Goal: Task Accomplishment & Management: Manage account settings

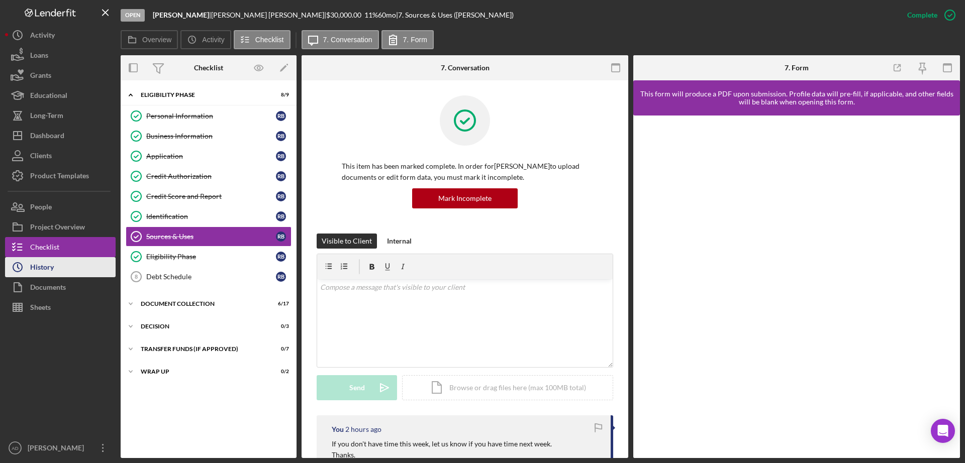
click at [58, 271] on button "Icon/History History" at bounding box center [60, 267] width 111 height 20
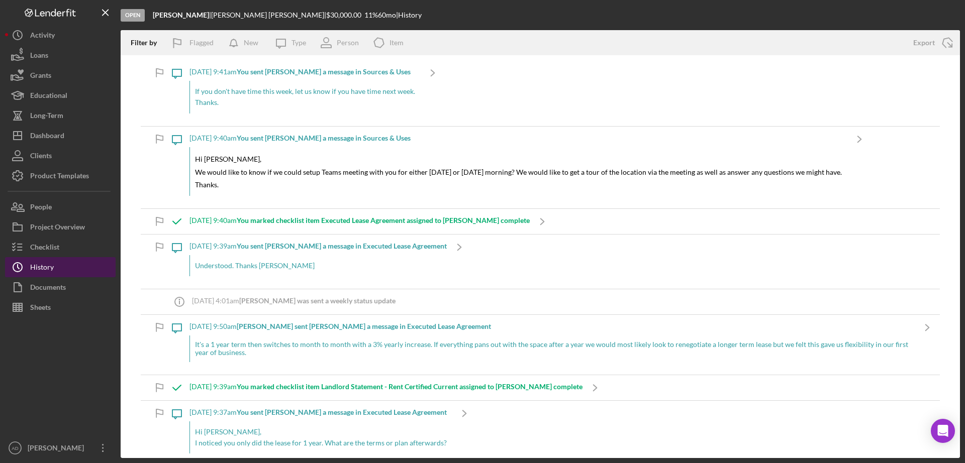
click at [58, 271] on button "Icon/History History" at bounding box center [60, 267] width 111 height 20
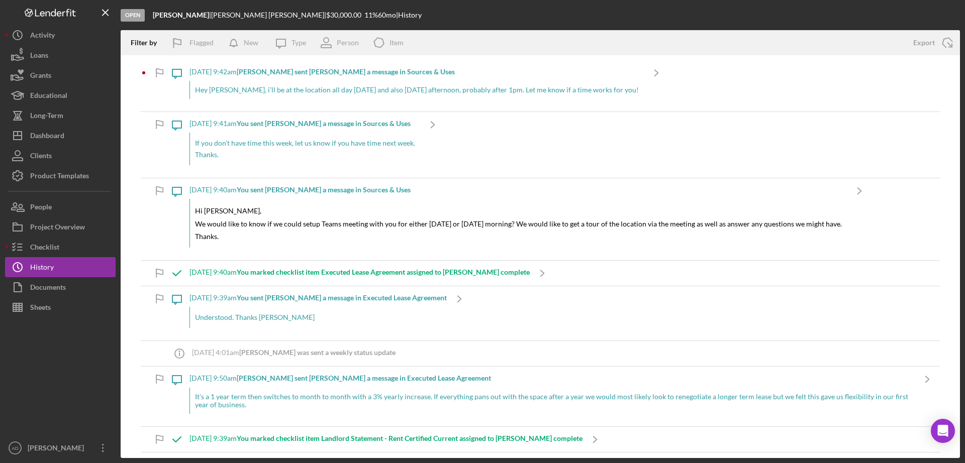
click at [274, 73] on b "[PERSON_NAME] sent [PERSON_NAME] a message in Sources & Uses" at bounding box center [346, 71] width 218 height 9
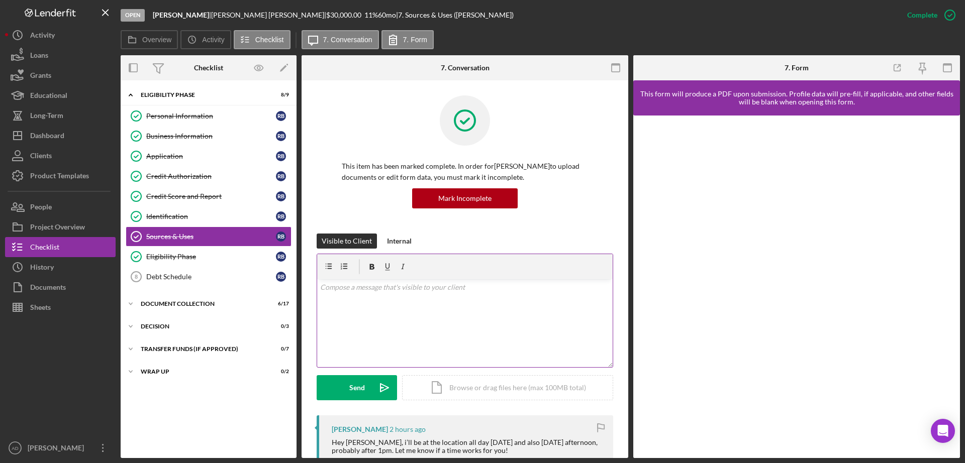
click at [390, 295] on div "v Color teal Color pink Remove color Add row above Add row below Add column bef…" at bounding box center [465, 323] width 296 height 88
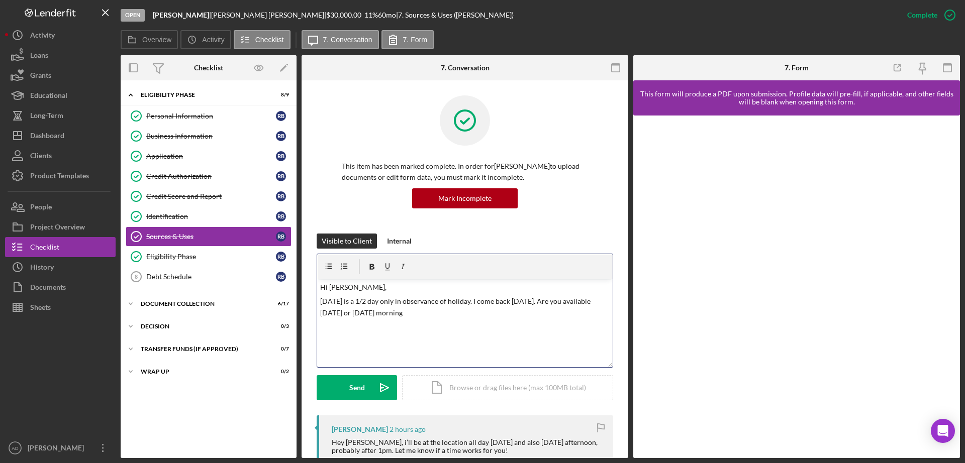
click at [406, 310] on p "[DATE] is a 1/2 day only in observance of holiday. I come back [DATE]. Are you …" at bounding box center [465, 307] width 290 height 23
click at [452, 317] on p "[DATE] is a 1/2 day only in observance of holiday. I come back [DATE]. Are you …" at bounding box center [465, 307] width 290 height 23
click at [343, 389] on button "Send Icon/icon-invite-send" at bounding box center [357, 387] width 80 height 25
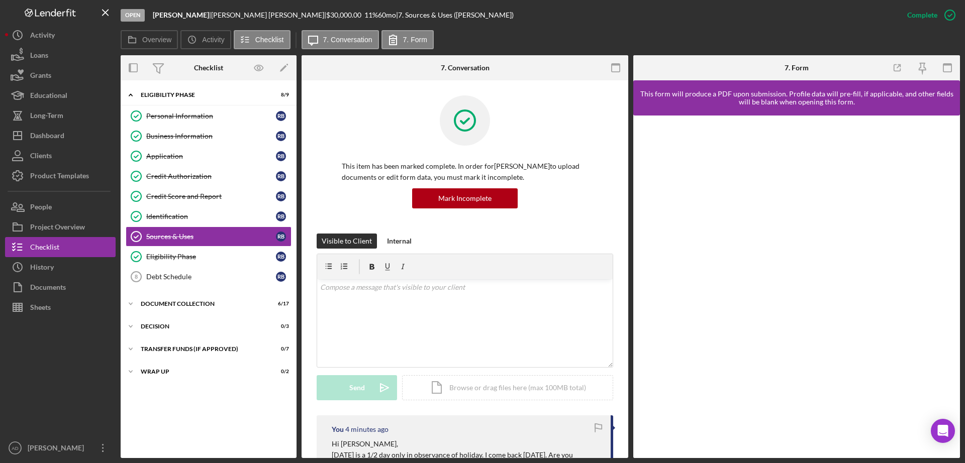
click at [355, 118] on div at bounding box center [465, 127] width 246 height 65
click at [66, 264] on button "Icon/History History" at bounding box center [60, 267] width 111 height 20
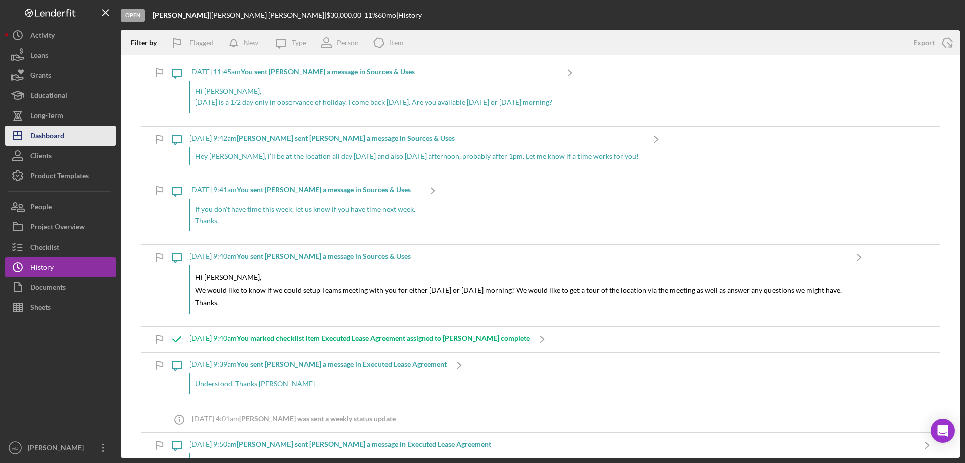
click at [53, 132] on div "Dashboard" at bounding box center [47, 137] width 34 height 23
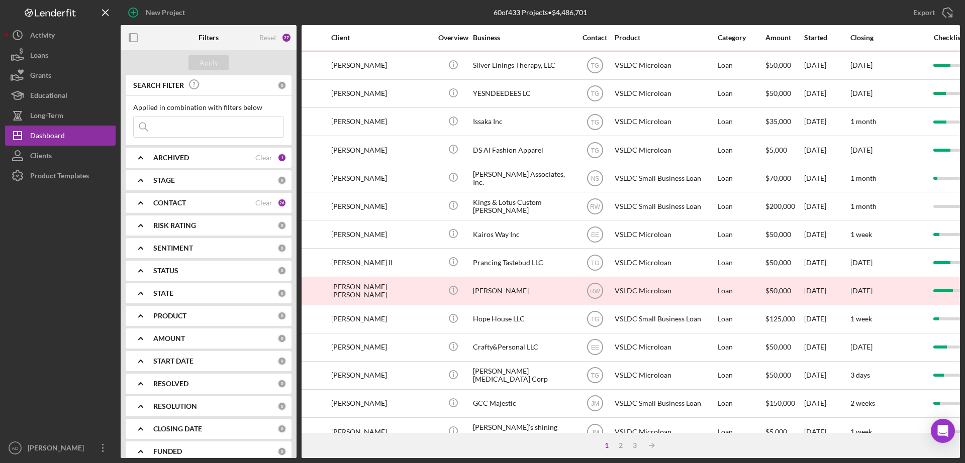
scroll to position [84, 66]
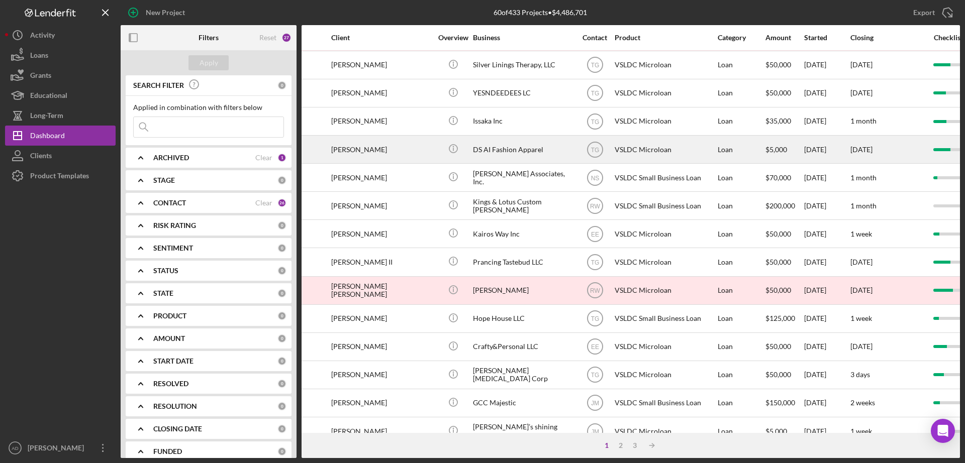
click at [692, 151] on div "VSLDC Microloan" at bounding box center [665, 149] width 101 height 27
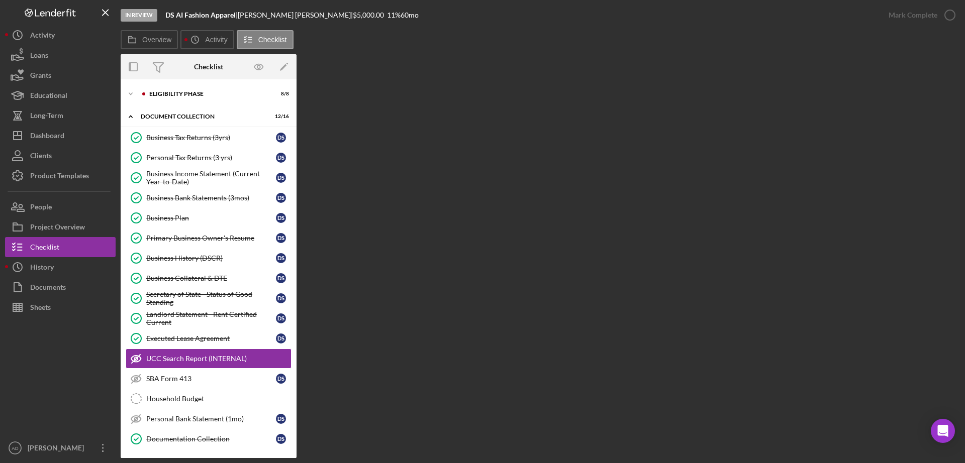
scroll to position [70, 0]
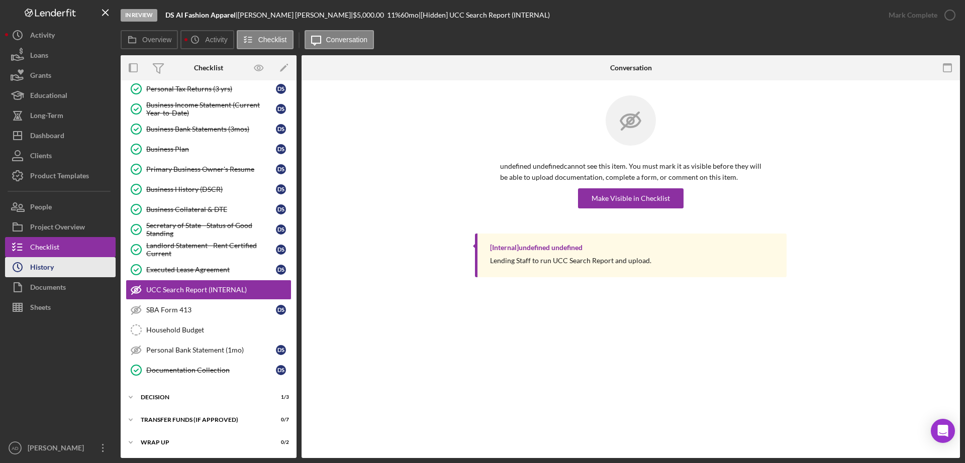
click at [43, 265] on div "History" at bounding box center [42, 268] width 24 height 23
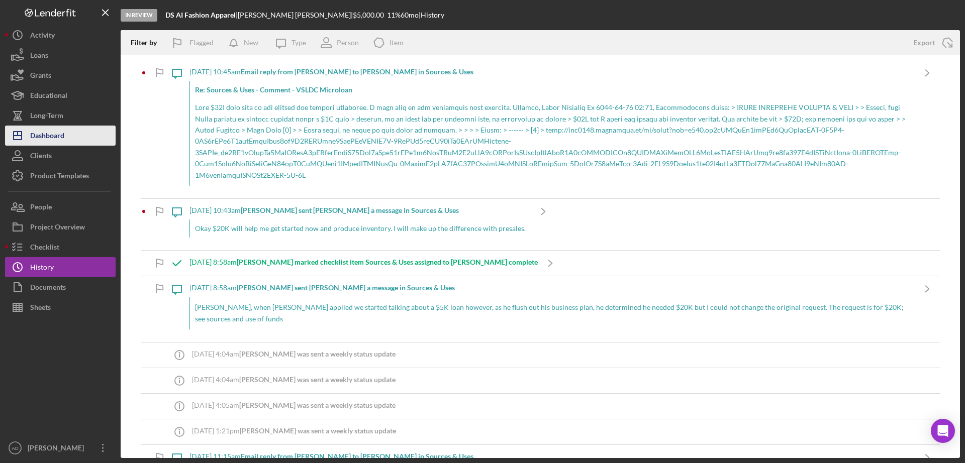
click at [42, 131] on div "Dashboard" at bounding box center [47, 137] width 34 height 23
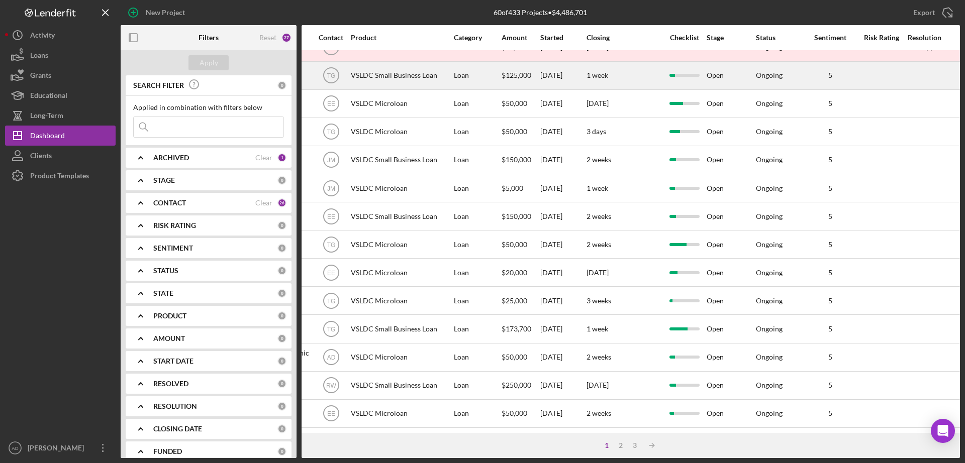
scroll to position [337, 330]
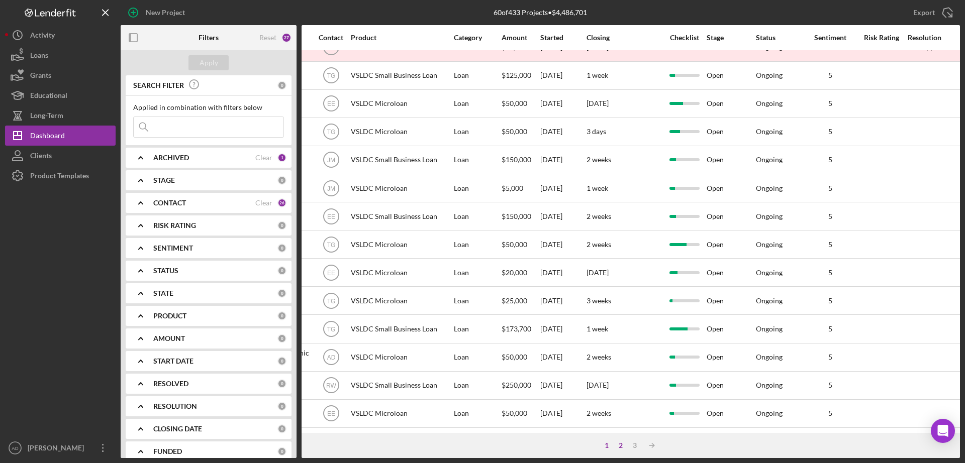
click at [621, 446] on div "2" at bounding box center [621, 446] width 14 height 8
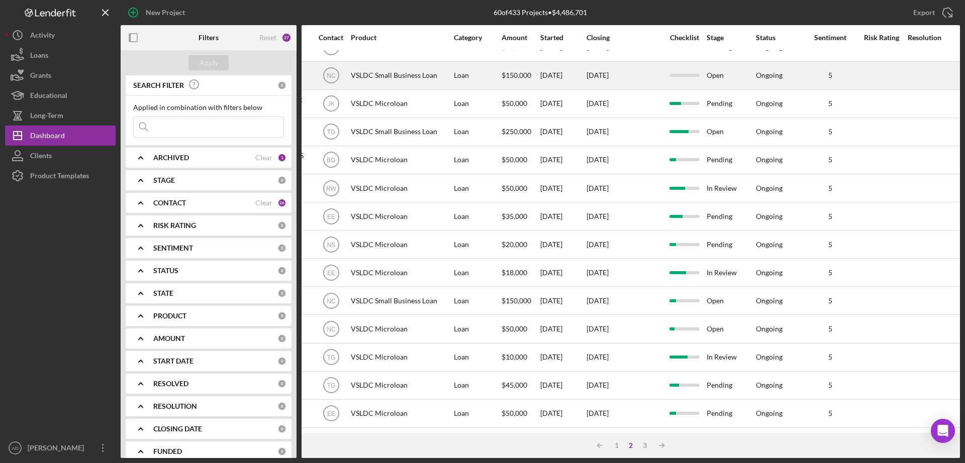
click at [633, 63] on div "[DATE]" at bounding box center [624, 75] width 75 height 27
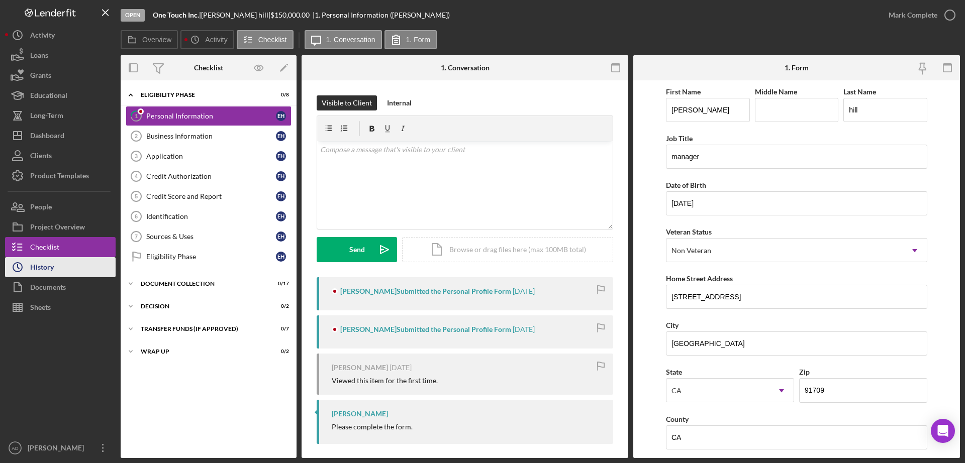
click at [42, 265] on div "History" at bounding box center [42, 268] width 24 height 23
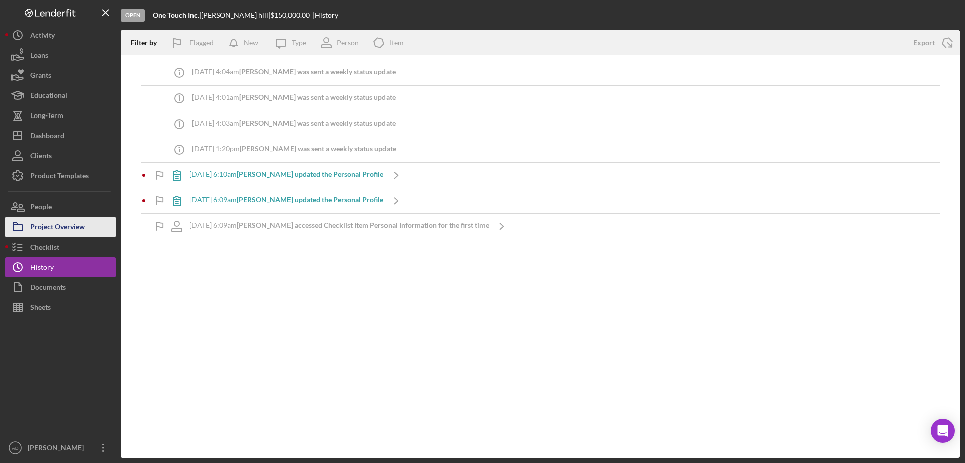
click at [54, 227] on div "Project Overview" at bounding box center [57, 228] width 55 height 23
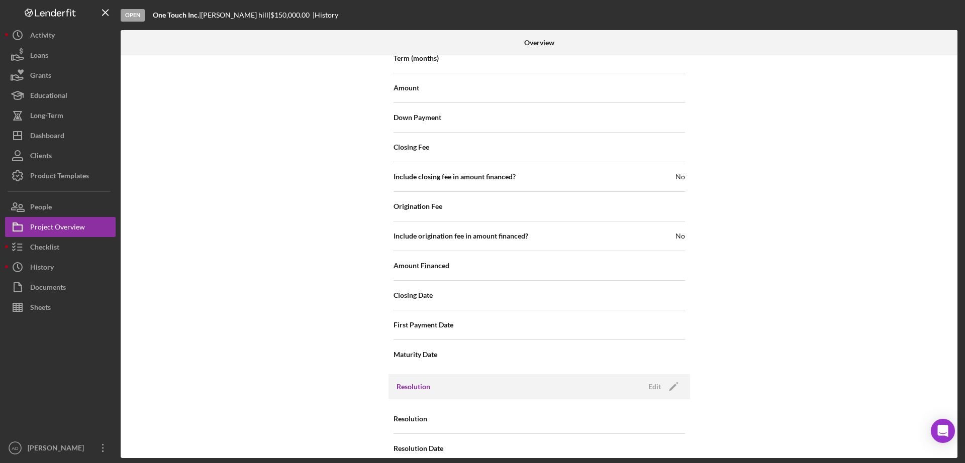
scroll to position [1110, 0]
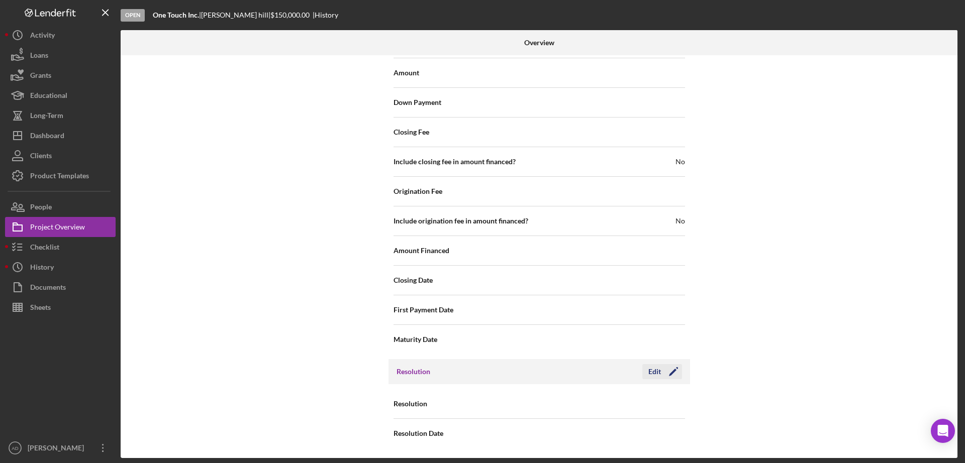
click at [653, 372] on div "Edit" at bounding box center [654, 371] width 13 height 15
click at [672, 404] on use at bounding box center [672, 404] width 5 height 3
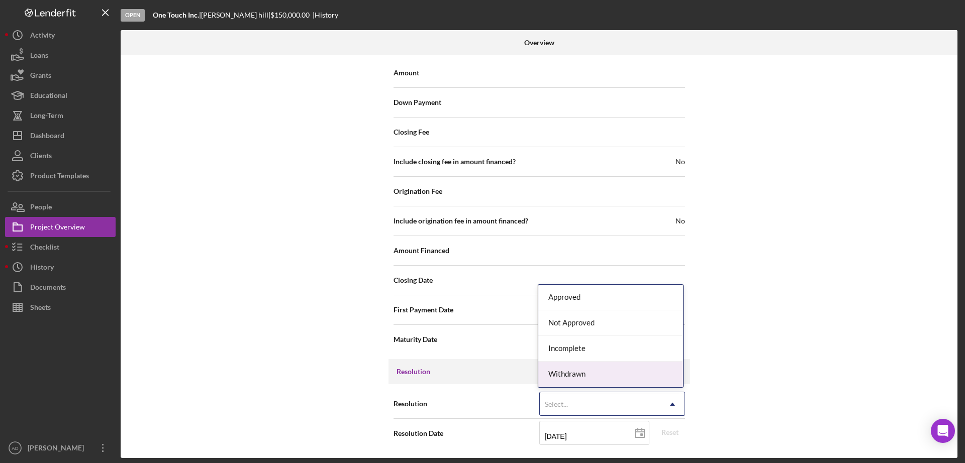
click at [655, 377] on div "Withdrawn" at bounding box center [610, 375] width 145 height 26
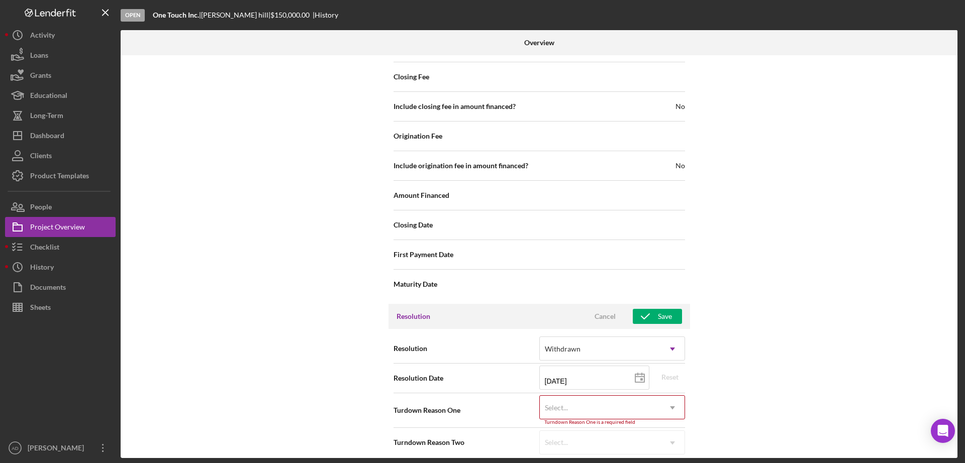
scroll to position [1175, 0]
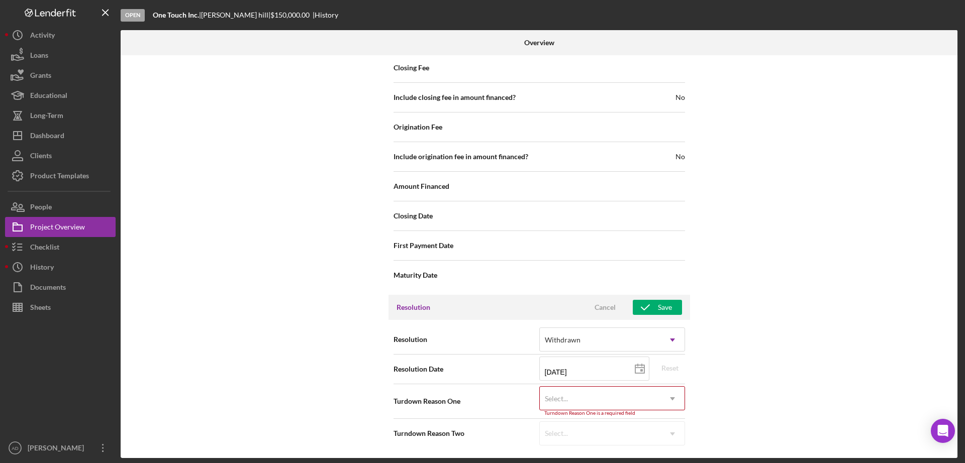
click at [668, 399] on icon "Icon/Dropdown Arrow" at bounding box center [672, 399] width 24 height 24
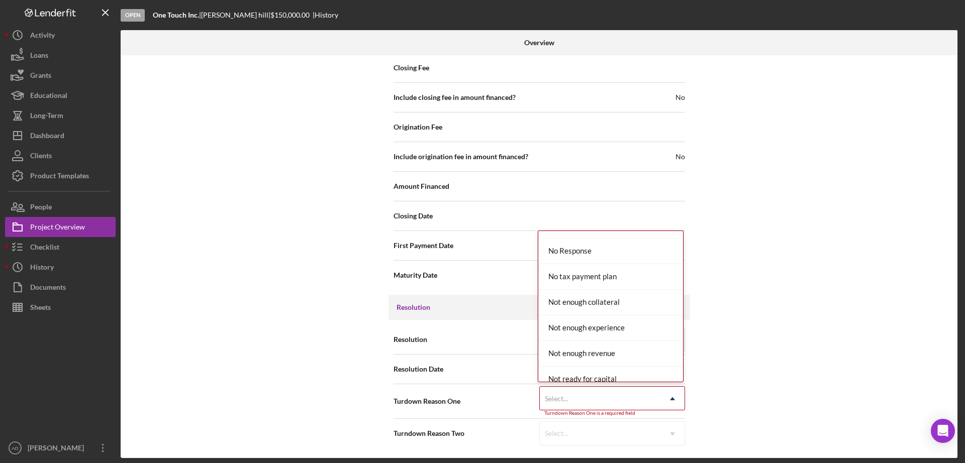
scroll to position [710, 0]
click at [582, 250] on div "No Response" at bounding box center [610, 252] width 145 height 26
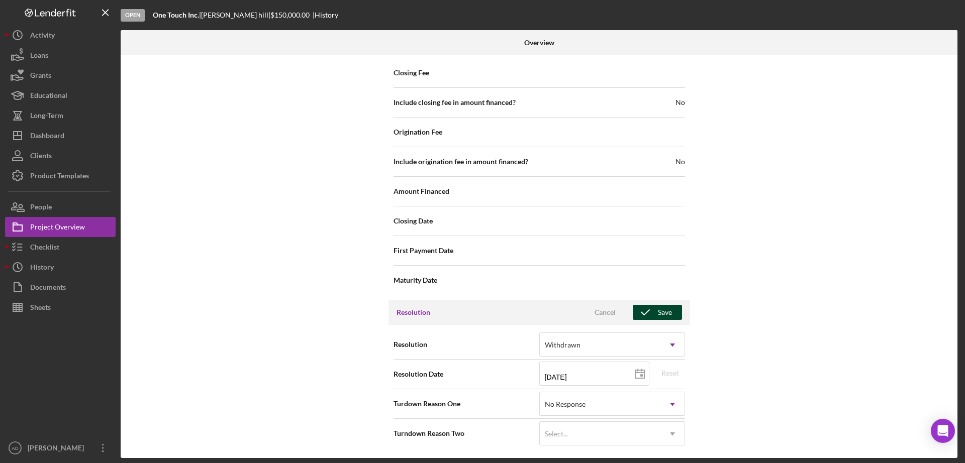
click at [663, 305] on div "Save" at bounding box center [665, 312] width 14 height 15
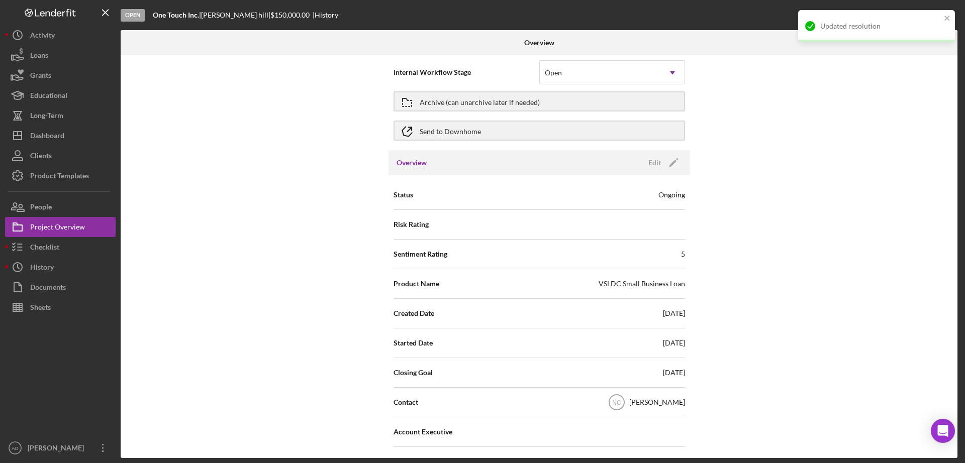
scroll to position [0, 0]
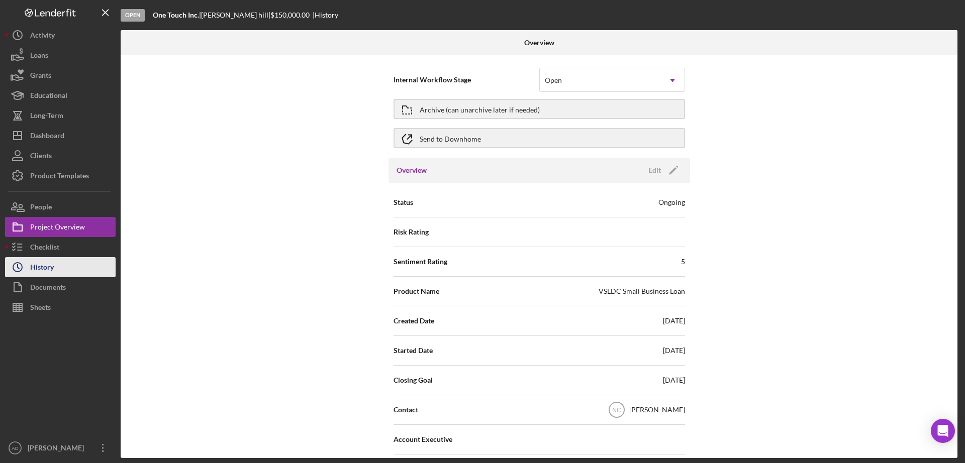
click at [52, 265] on div "History" at bounding box center [42, 268] width 24 height 23
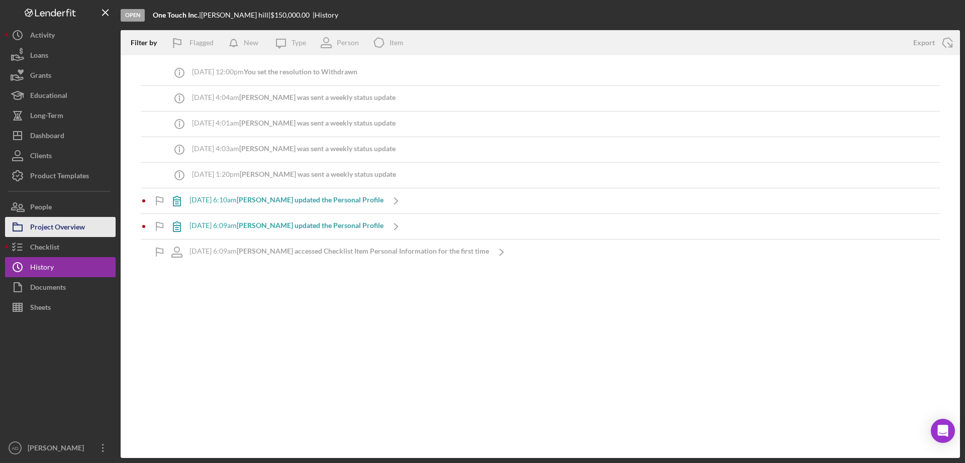
click at [63, 229] on div "Project Overview" at bounding box center [57, 228] width 55 height 23
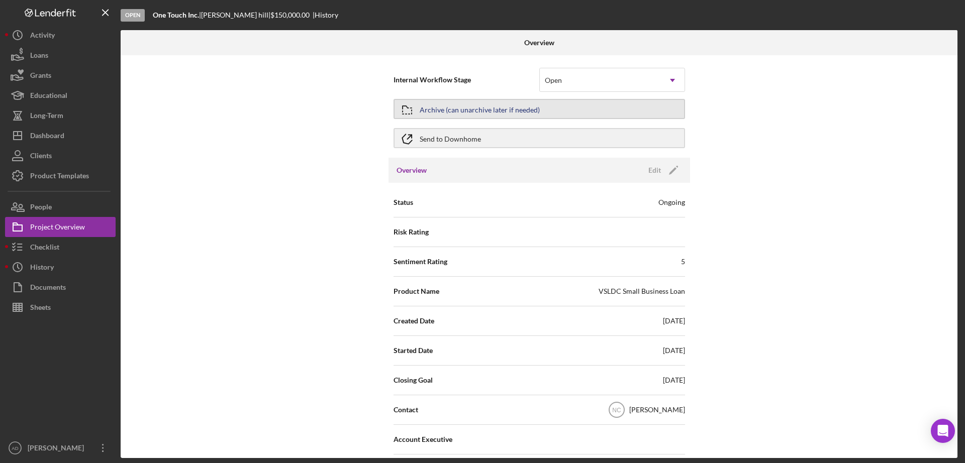
click at [649, 109] on button "Archive (can unarchive later if needed)" at bounding box center [540, 109] width 292 height 20
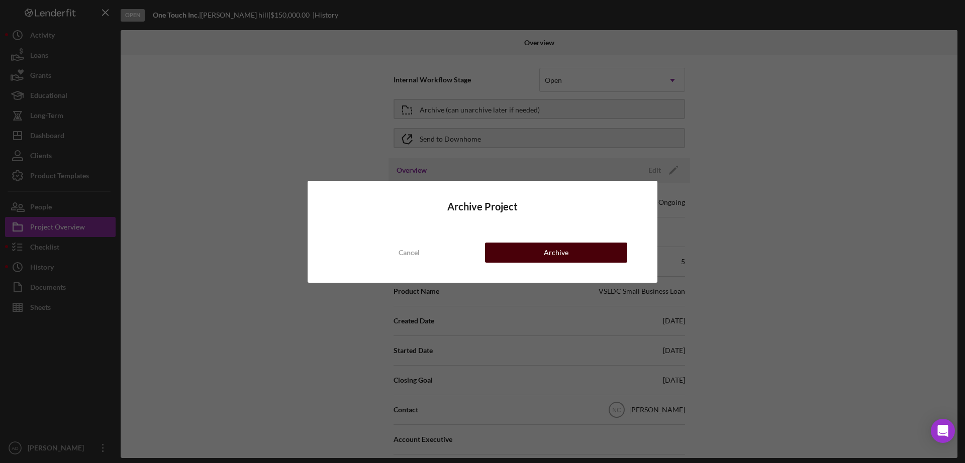
click at [560, 249] on div "Archive" at bounding box center [556, 253] width 25 height 20
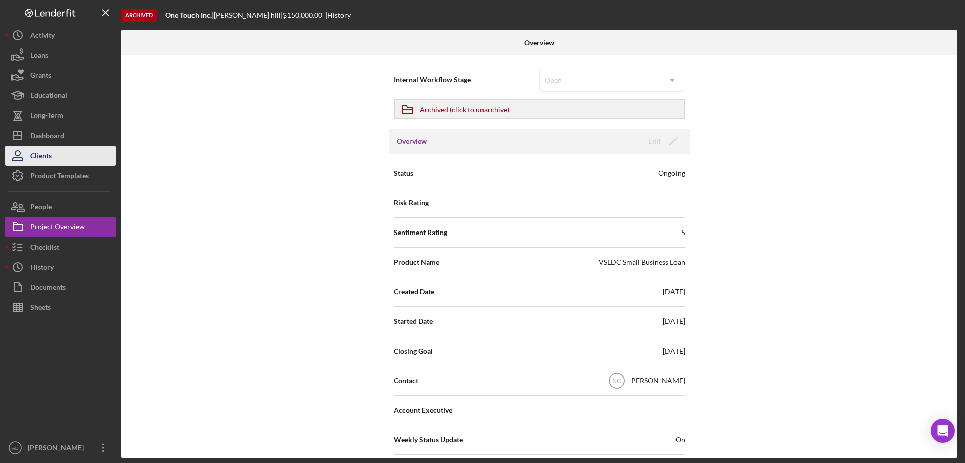
click at [41, 154] on div "Clients" at bounding box center [41, 157] width 22 height 23
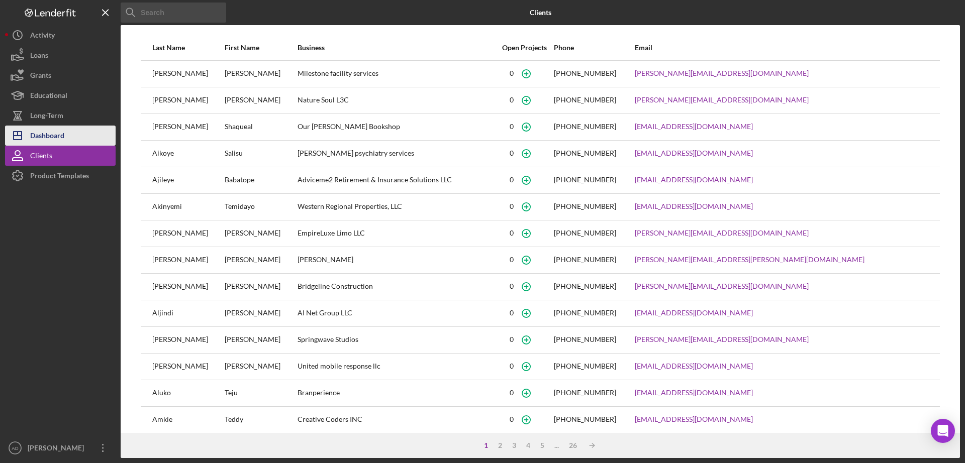
click at [48, 130] on div "Dashboard" at bounding box center [47, 137] width 34 height 23
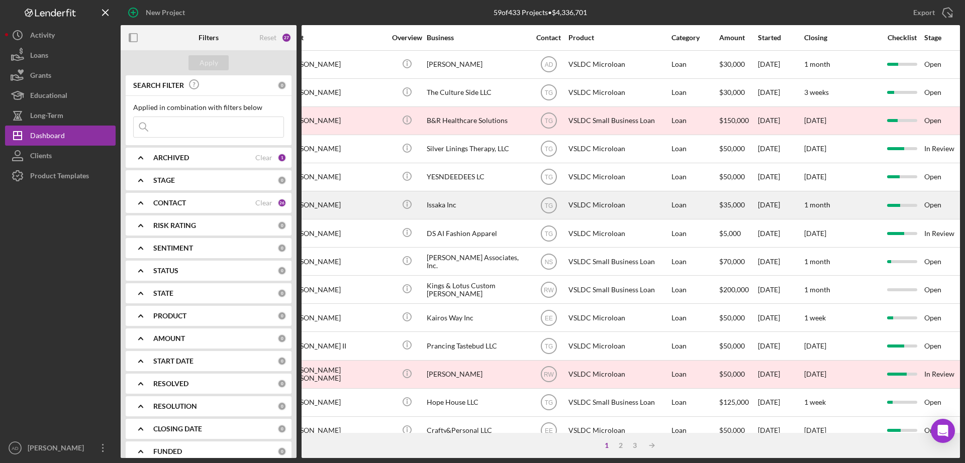
scroll to position [0, 147]
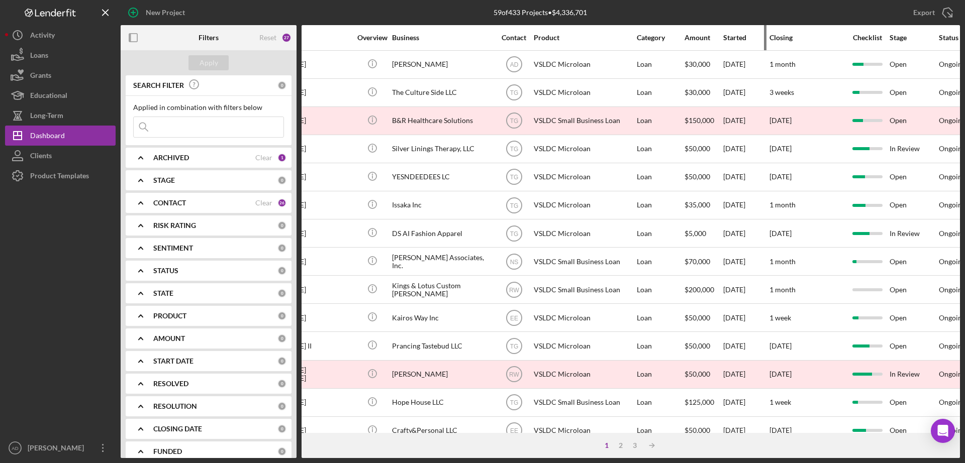
click at [733, 38] on div "Started" at bounding box center [745, 38] width 45 height 8
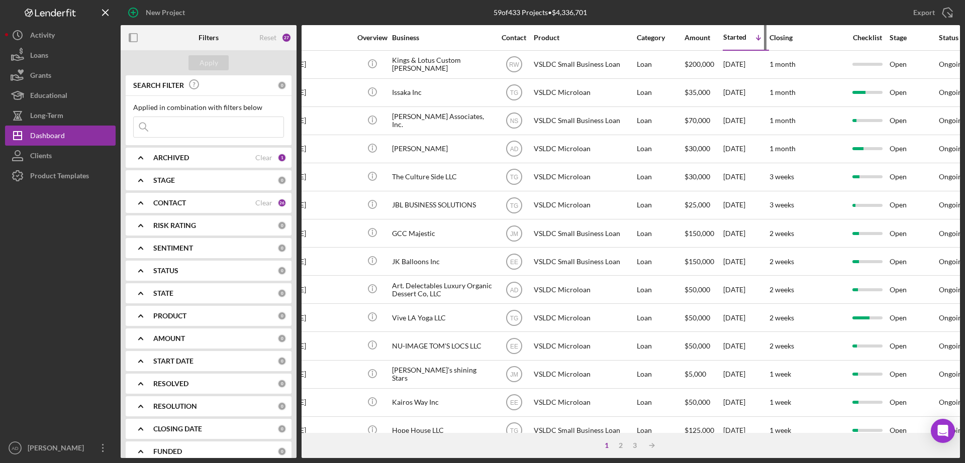
click at [733, 38] on div "Started" at bounding box center [734, 37] width 23 height 8
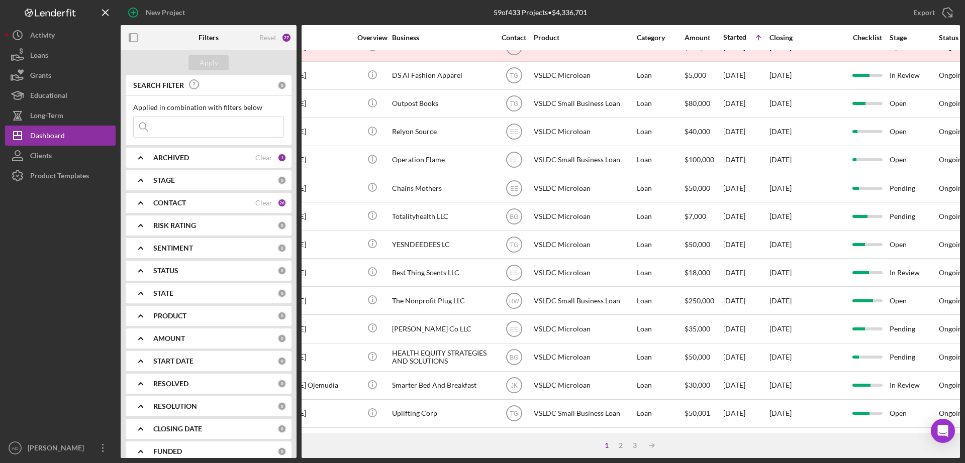
scroll to position [337, 147]
click at [635, 445] on div "3" at bounding box center [635, 446] width 14 height 8
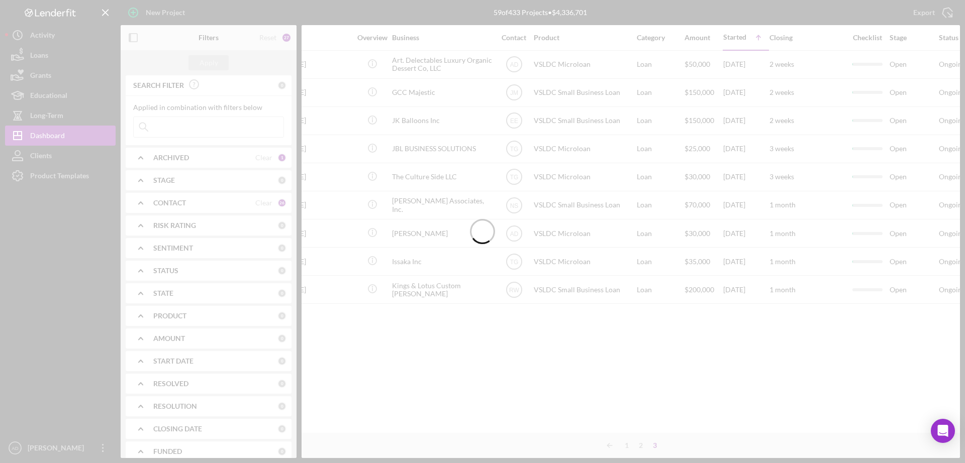
scroll to position [0, 147]
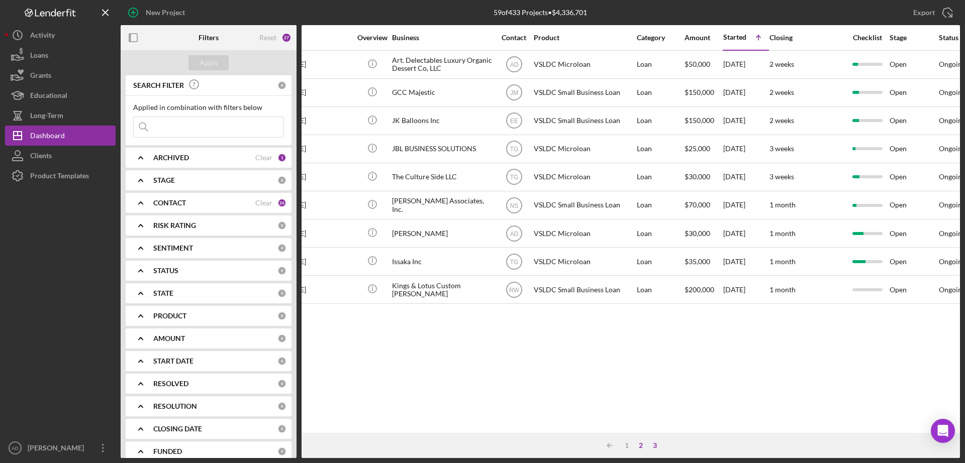
click at [640, 445] on div "2" at bounding box center [641, 446] width 14 height 8
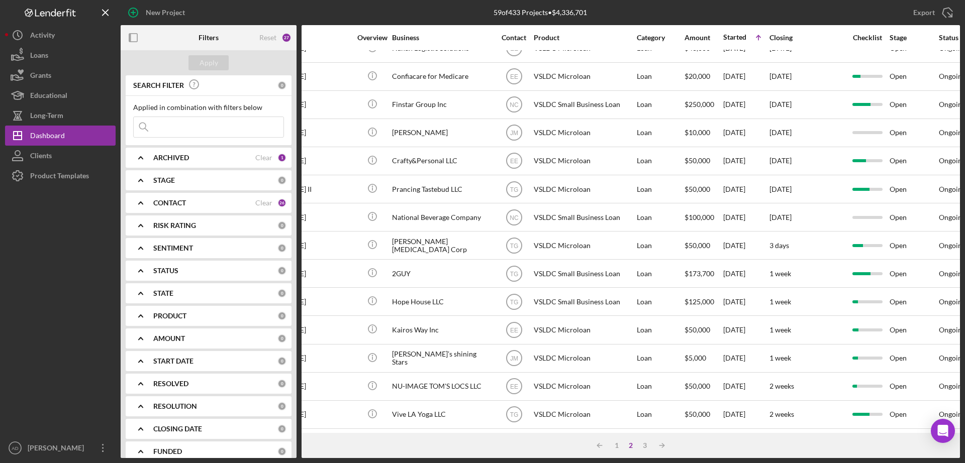
scroll to position [337, 147]
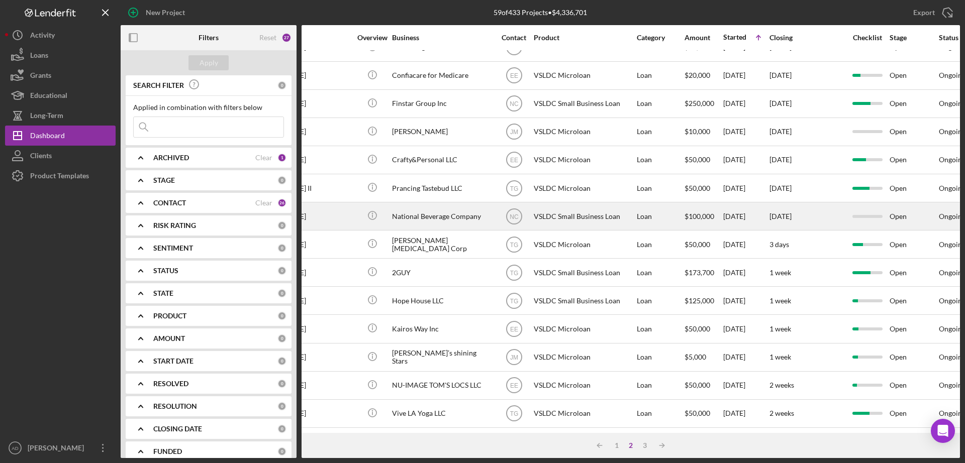
click at [813, 203] on div "[DATE]" at bounding box center [807, 216] width 75 height 27
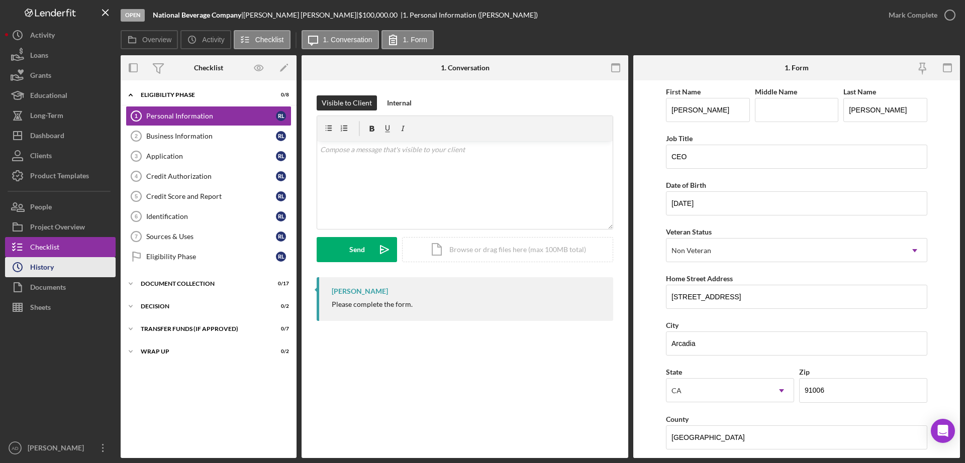
click at [56, 264] on button "Icon/History History" at bounding box center [60, 267] width 111 height 20
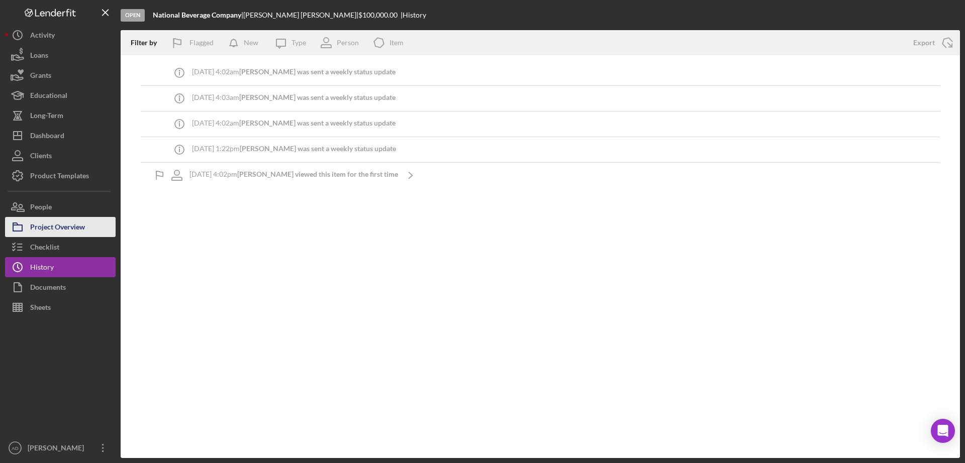
click at [54, 226] on div "Project Overview" at bounding box center [57, 228] width 55 height 23
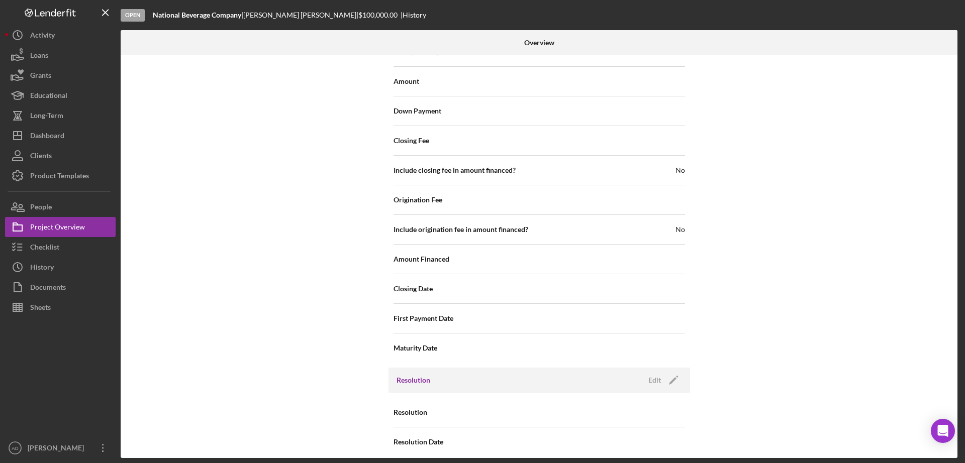
scroll to position [1110, 0]
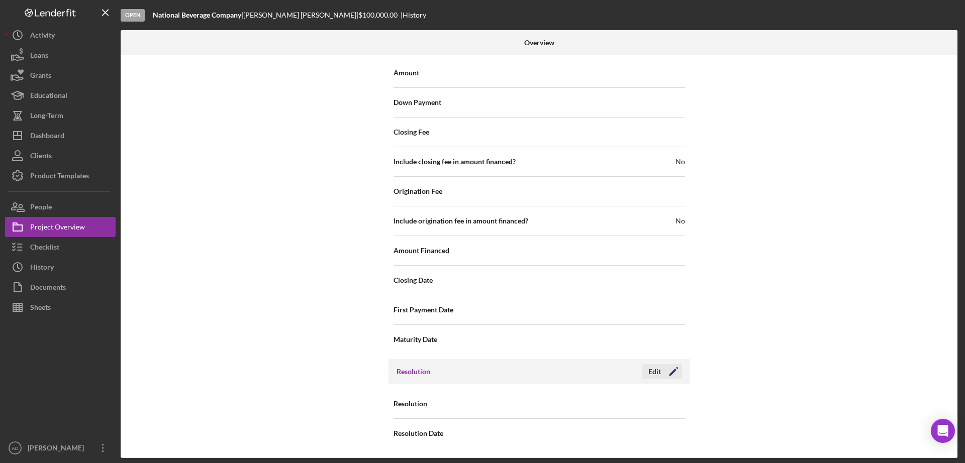
click at [651, 374] on div "Edit" at bounding box center [654, 371] width 13 height 15
click at [663, 403] on icon "Icon/Dropdown Arrow" at bounding box center [672, 405] width 24 height 24
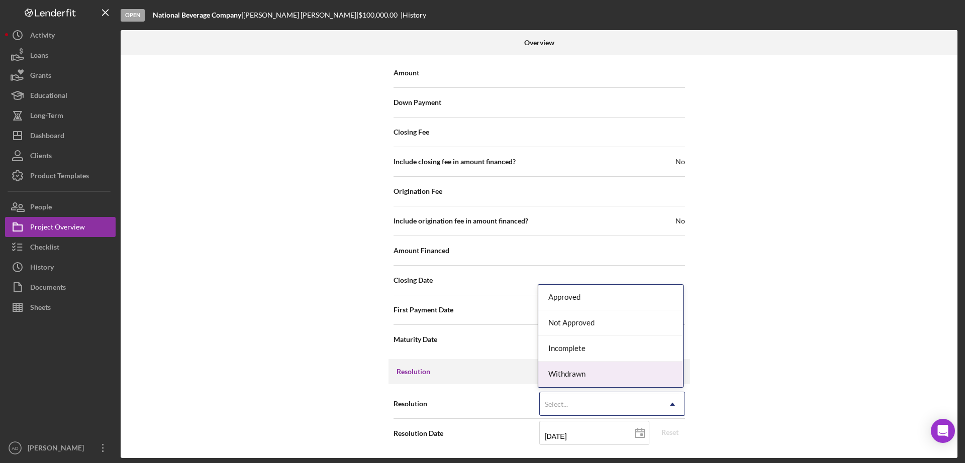
click at [645, 378] on div "Withdrawn" at bounding box center [610, 375] width 145 height 26
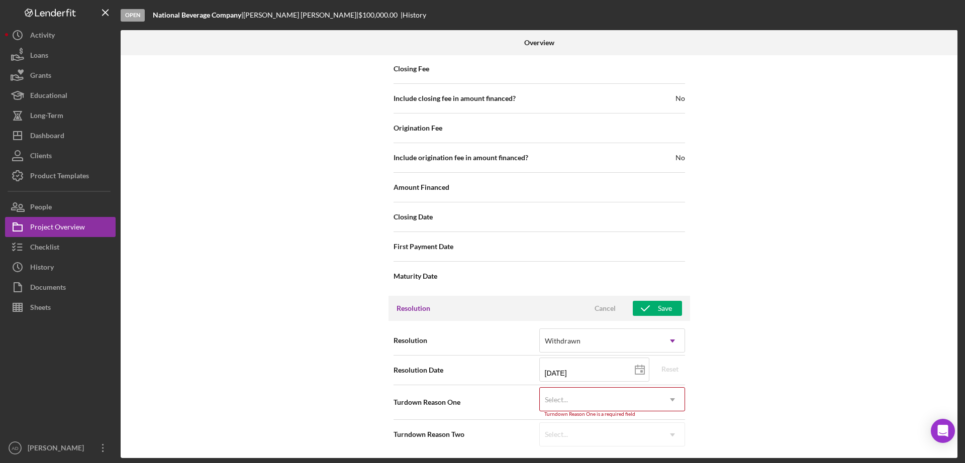
scroll to position [1175, 0]
click at [670, 399] on use at bounding box center [672, 399] width 5 height 3
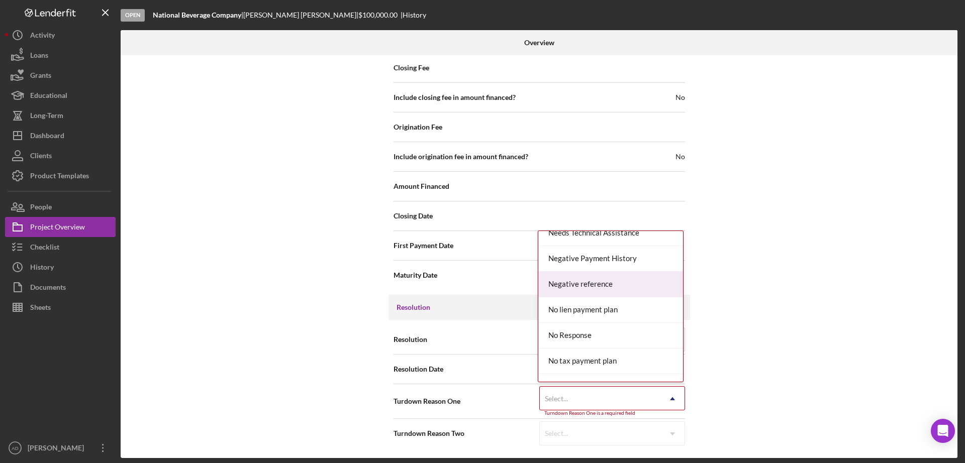
scroll to position [631, 0]
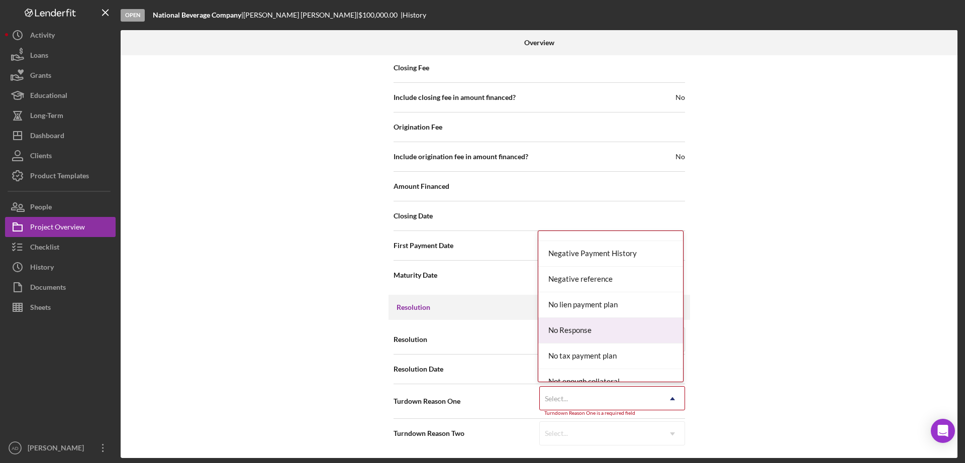
click at [579, 333] on div "No Response" at bounding box center [610, 331] width 145 height 26
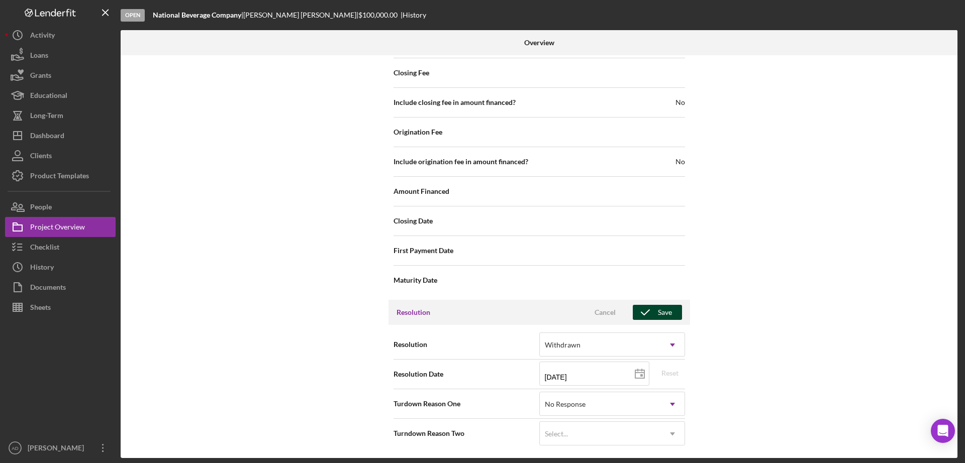
click at [660, 309] on div "Save" at bounding box center [665, 312] width 14 height 15
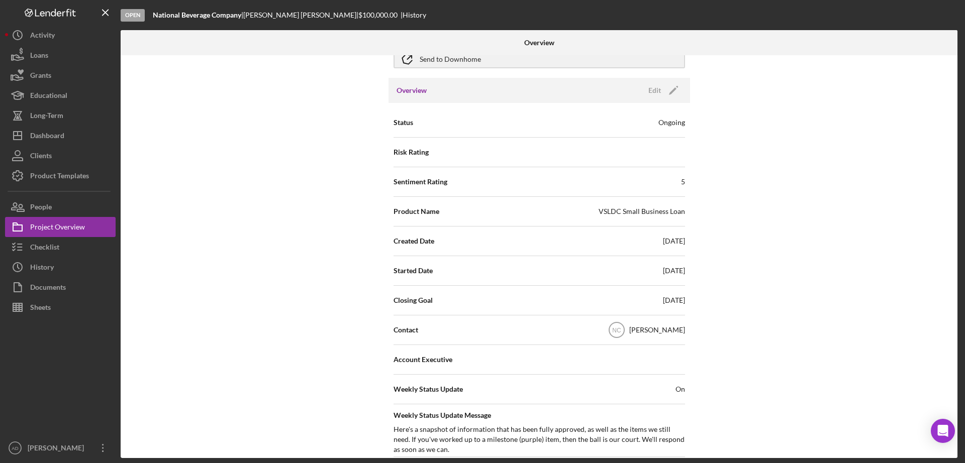
scroll to position [0, 0]
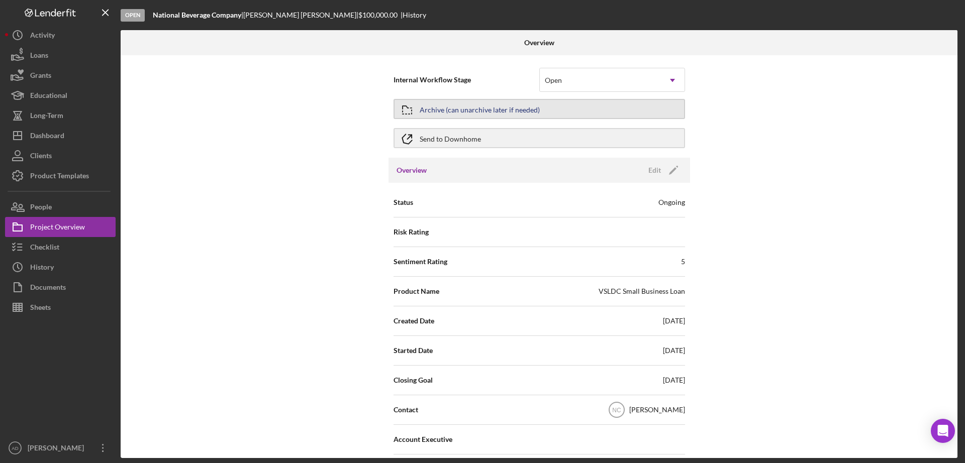
click at [627, 102] on button "Archive (can unarchive later if needed)" at bounding box center [540, 109] width 292 height 20
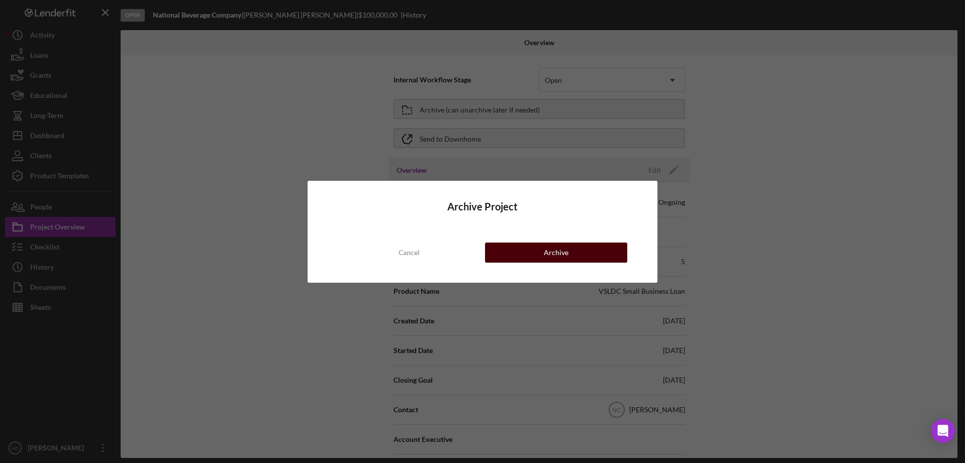
click at [555, 251] on div "Archive" at bounding box center [556, 253] width 25 height 20
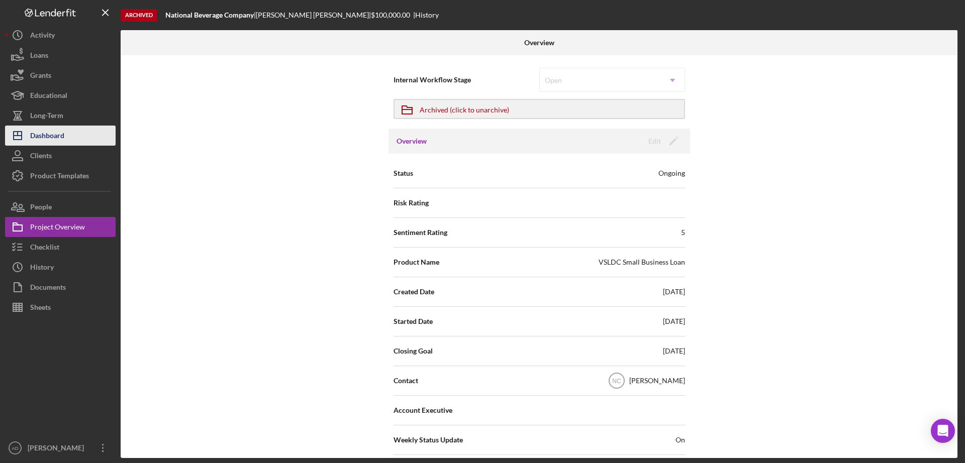
click at [63, 136] on div "Dashboard" at bounding box center [47, 137] width 34 height 23
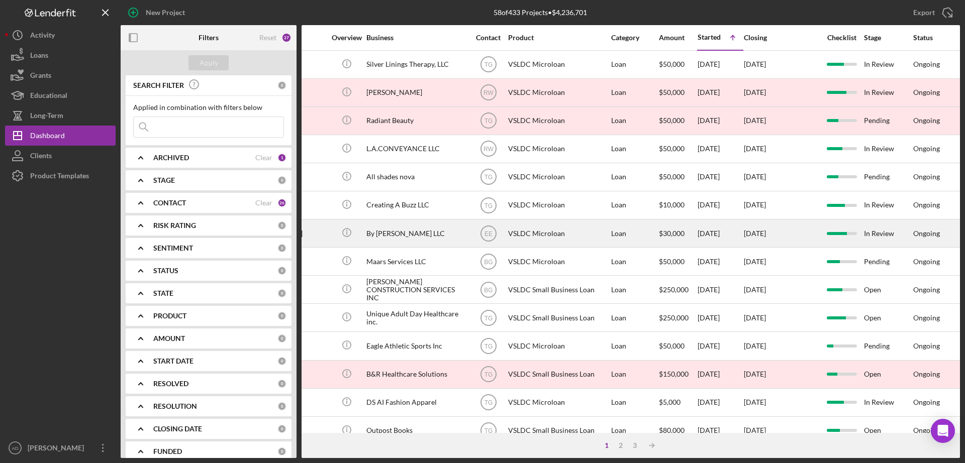
scroll to position [0, 155]
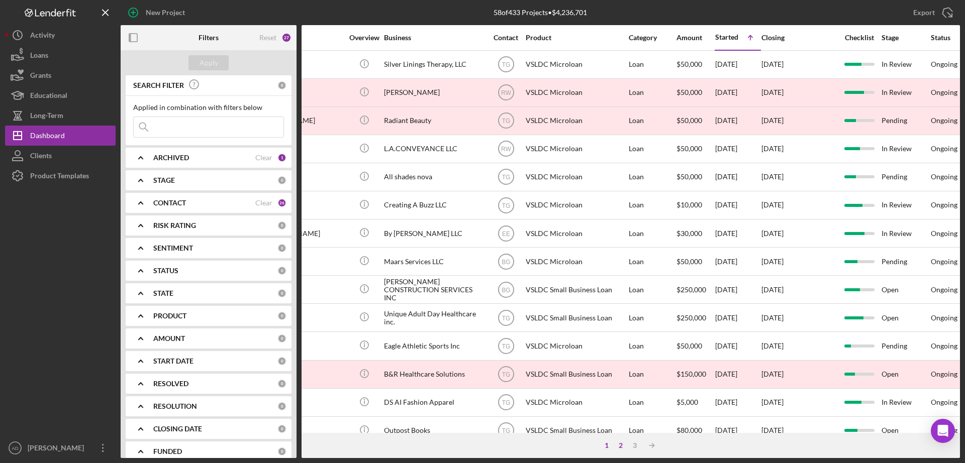
click at [620, 445] on div "2" at bounding box center [621, 446] width 14 height 8
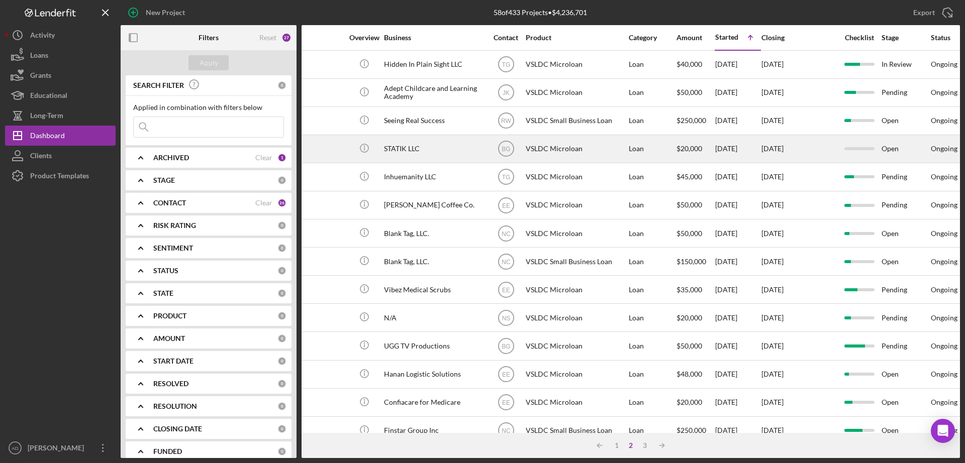
click at [815, 150] on div "[DATE]" at bounding box center [798, 149] width 75 height 27
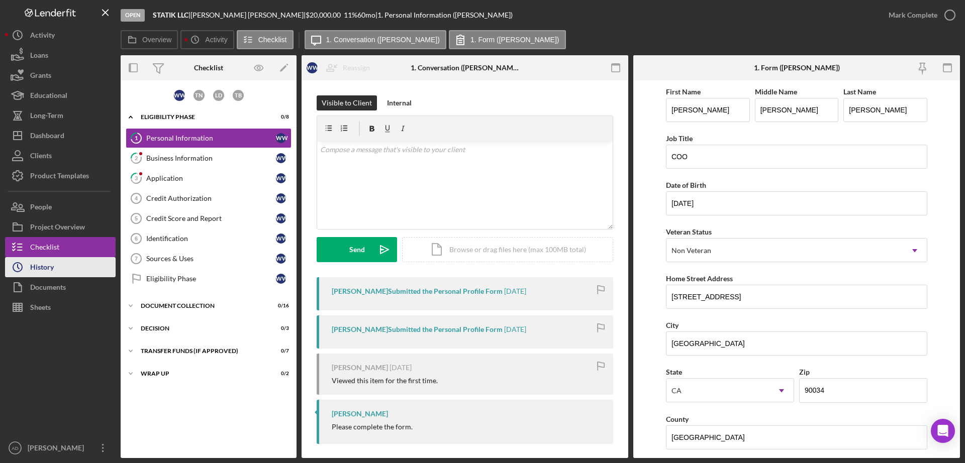
click at [76, 268] on button "Icon/History History" at bounding box center [60, 267] width 111 height 20
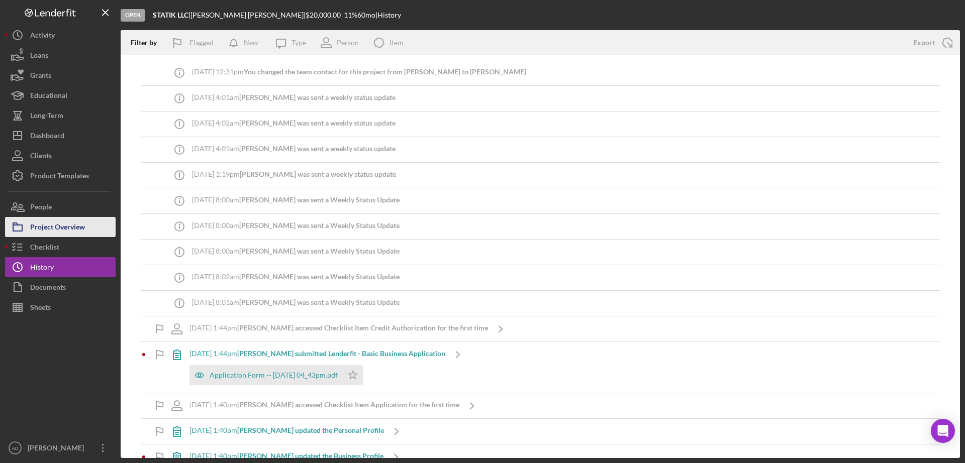
click at [52, 229] on div "Project Overview" at bounding box center [57, 228] width 55 height 23
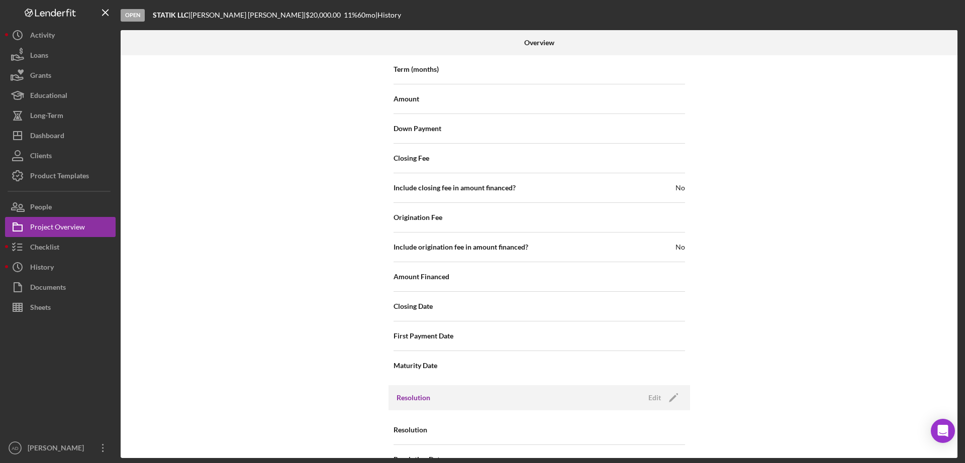
scroll to position [1100, 0]
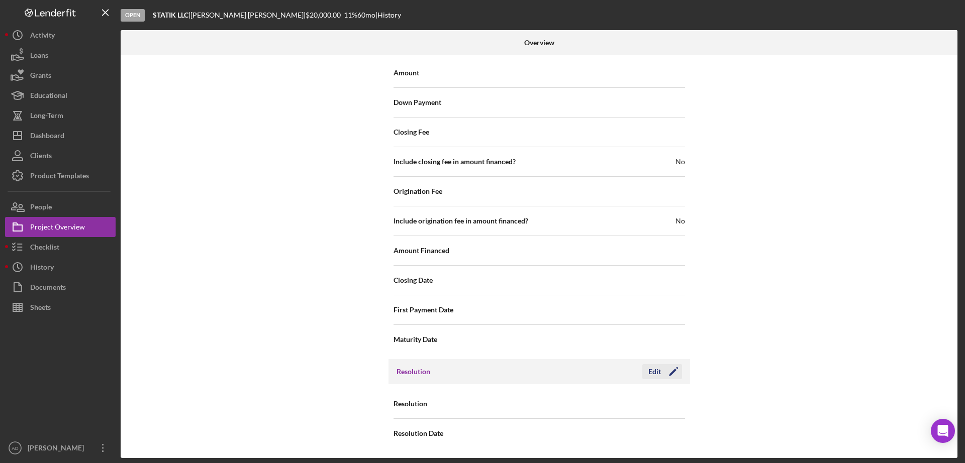
click at [650, 370] on div "Edit" at bounding box center [654, 371] width 13 height 15
click at [629, 404] on div "Select..." at bounding box center [600, 404] width 121 height 23
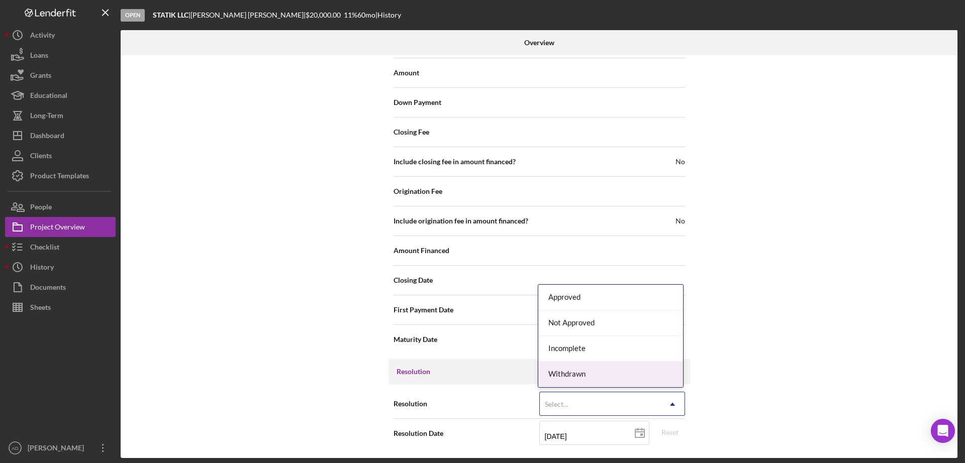
click at [597, 371] on div "Withdrawn" at bounding box center [610, 375] width 145 height 26
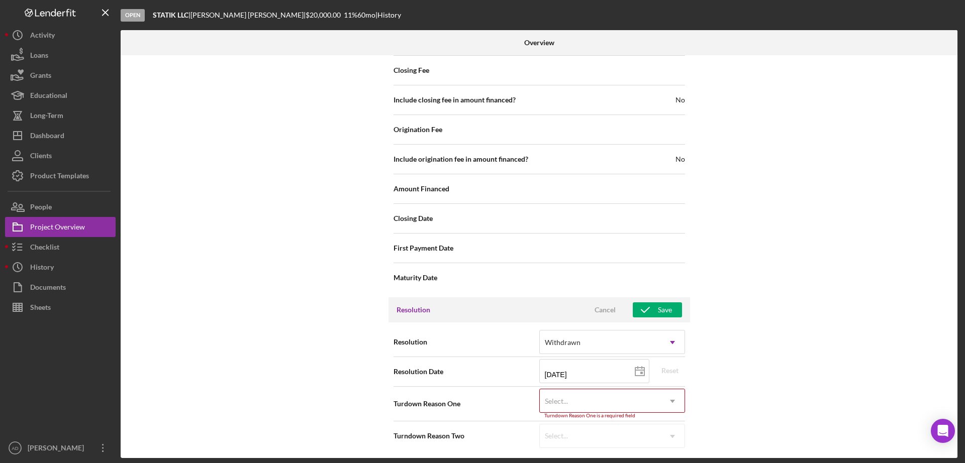
scroll to position [1165, 0]
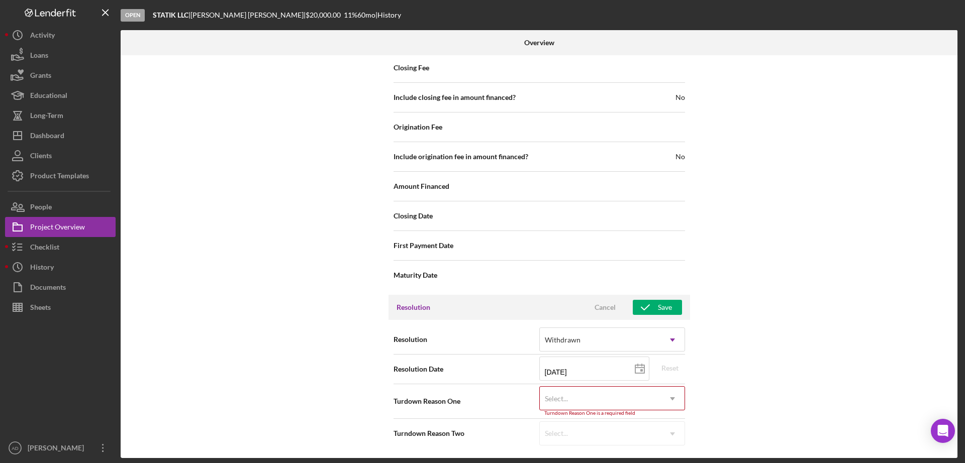
click at [671, 400] on use at bounding box center [672, 399] width 5 height 3
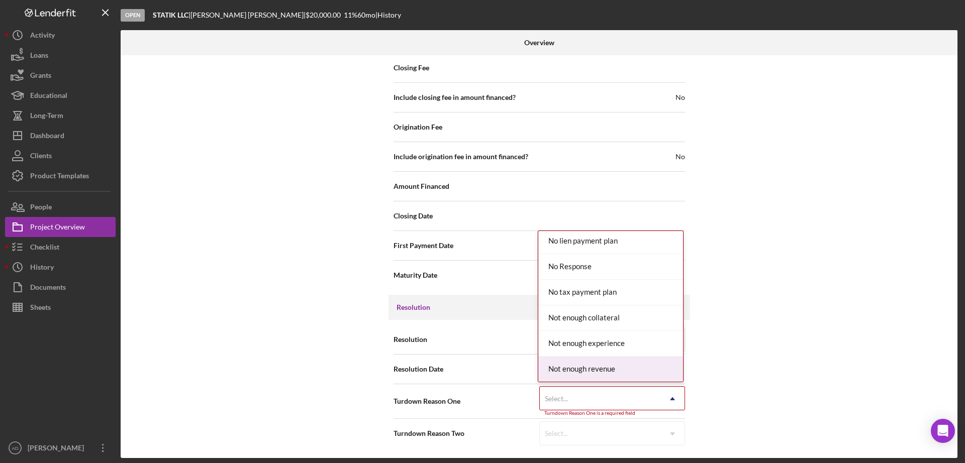
scroll to position [652, 0]
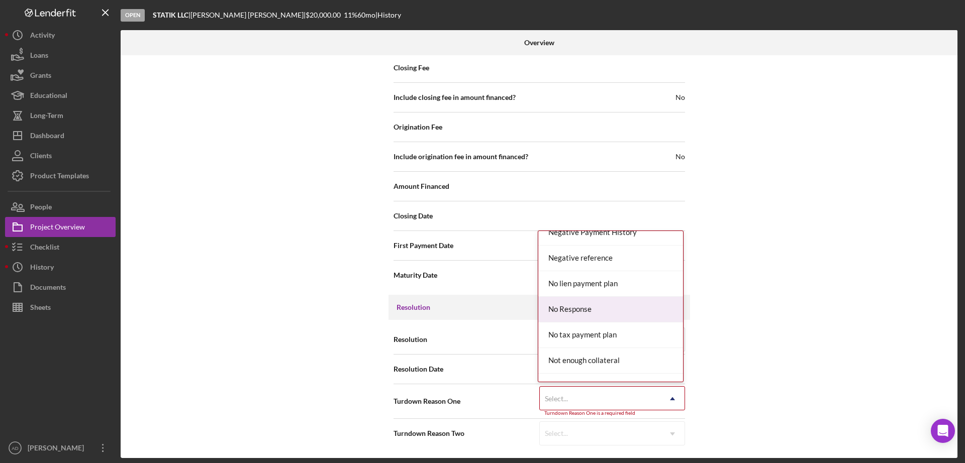
click at [590, 307] on div "No Response" at bounding box center [610, 310] width 145 height 26
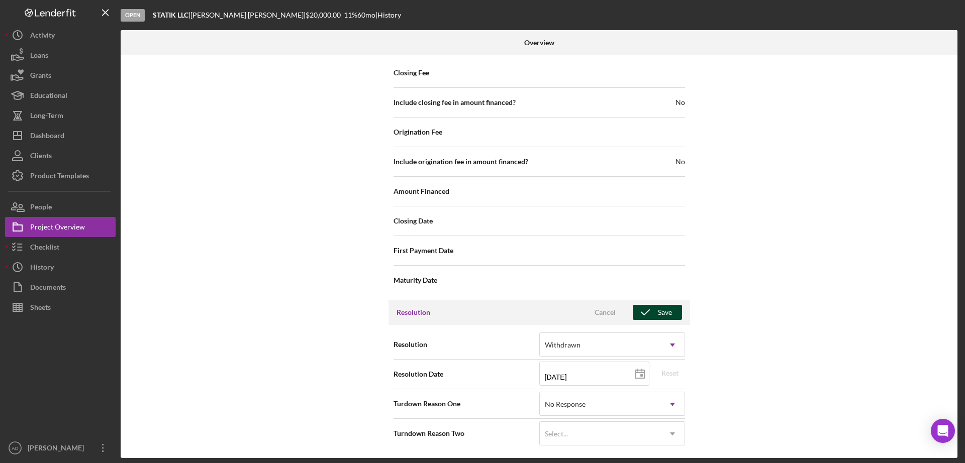
click at [664, 311] on div "Save" at bounding box center [665, 312] width 14 height 15
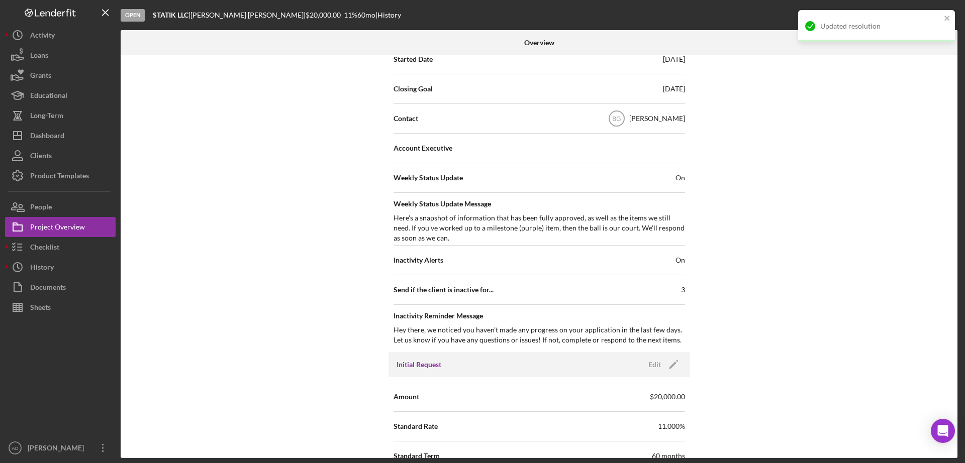
scroll to position [0, 0]
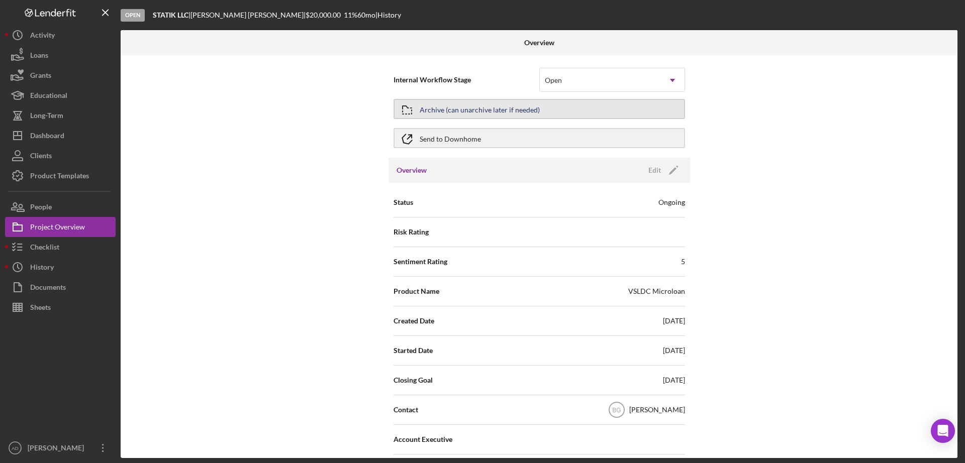
click at [521, 103] on div "Archive (can unarchive later if needed)" at bounding box center [480, 109] width 120 height 18
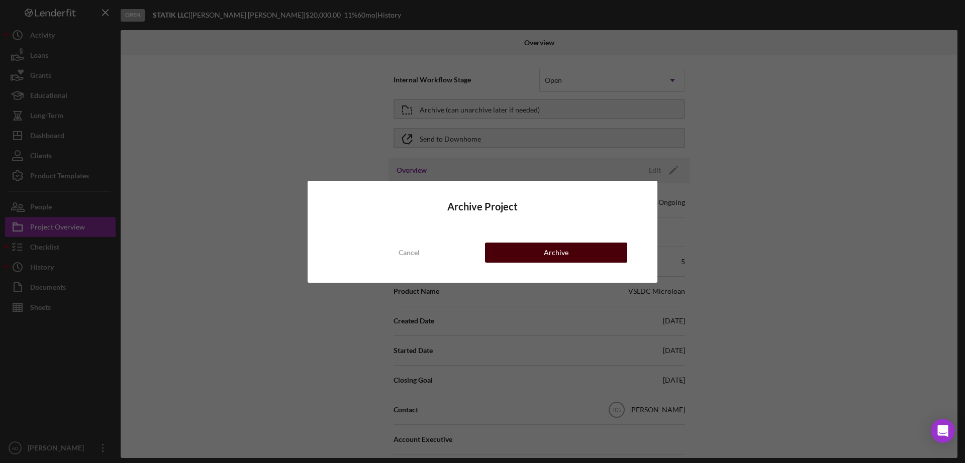
click at [533, 249] on button "Archive" at bounding box center [556, 253] width 142 height 20
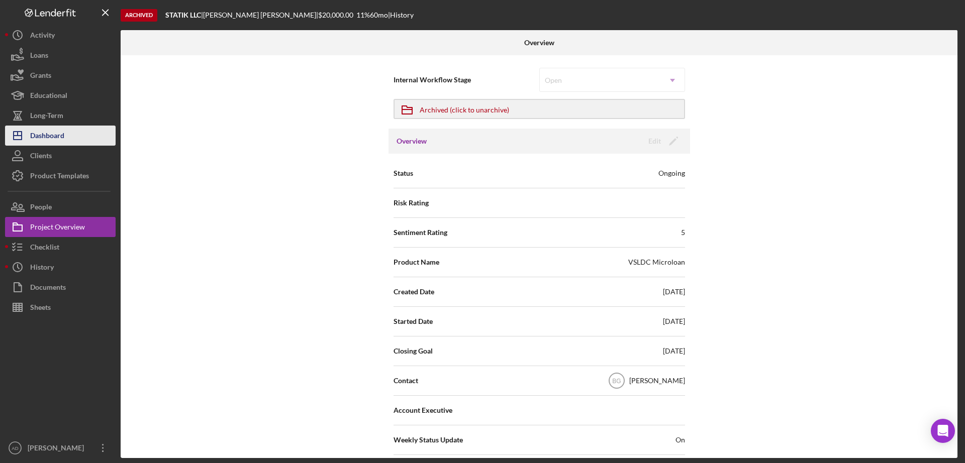
click at [45, 136] on div "Dashboard" at bounding box center [47, 137] width 34 height 23
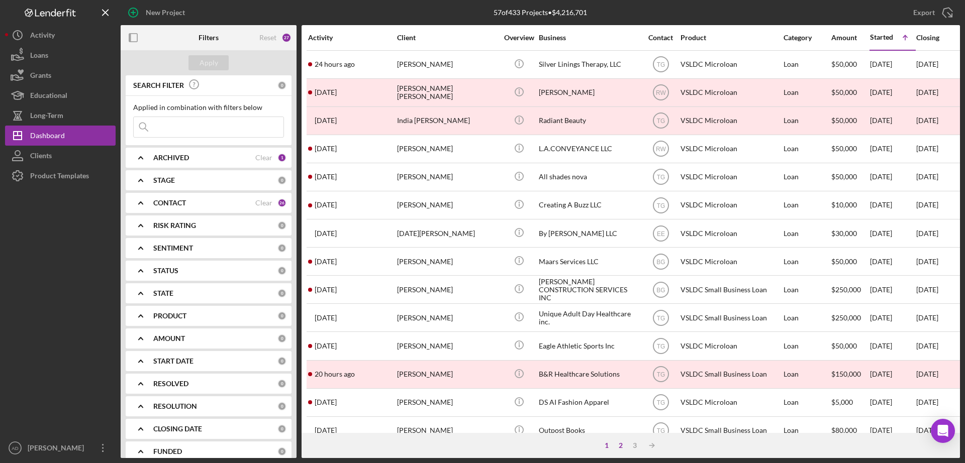
click at [620, 447] on div "2" at bounding box center [621, 446] width 14 height 8
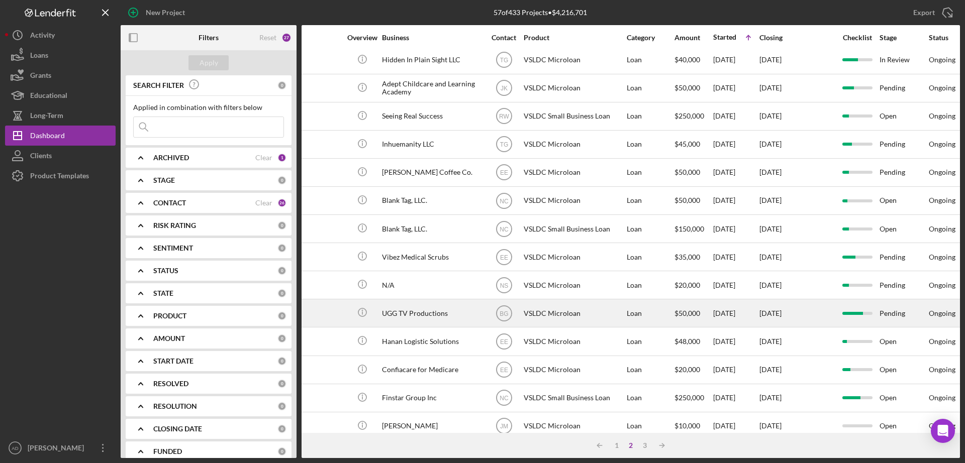
scroll to position [0, 157]
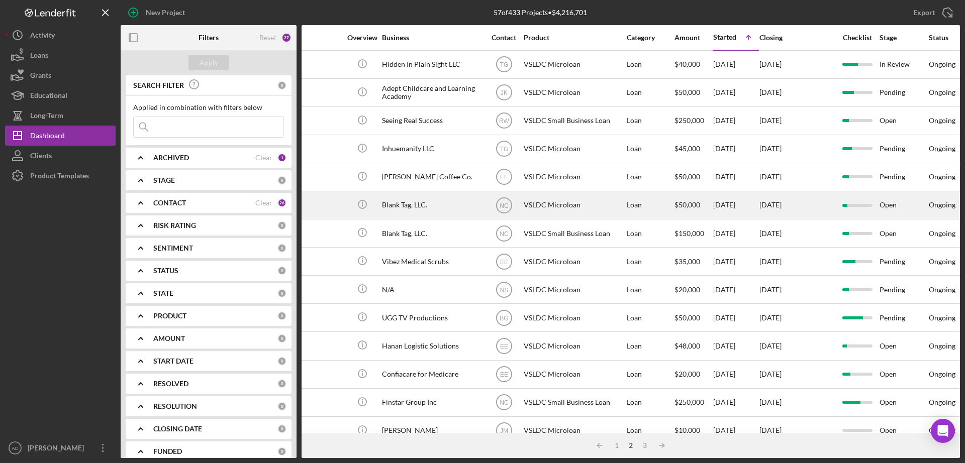
click at [824, 207] on div "[DATE]" at bounding box center [796, 205] width 75 height 27
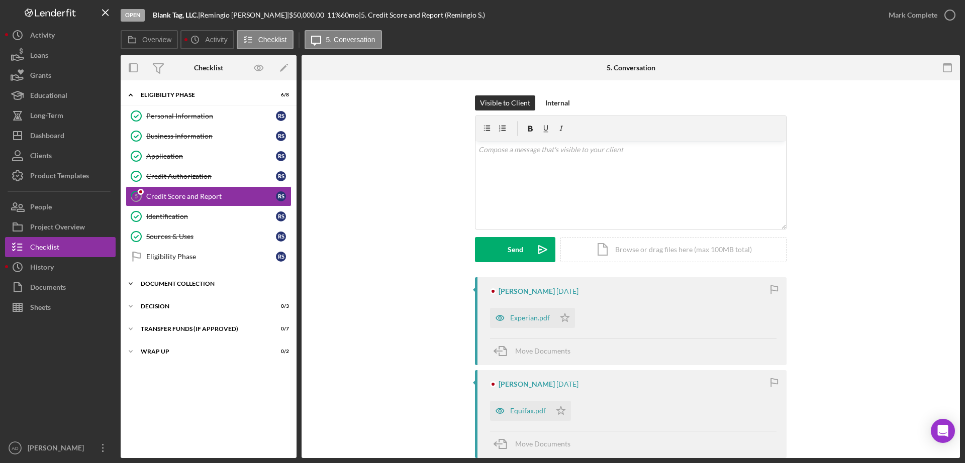
click at [129, 281] on icon "Icon/Expander" at bounding box center [131, 284] width 20 height 20
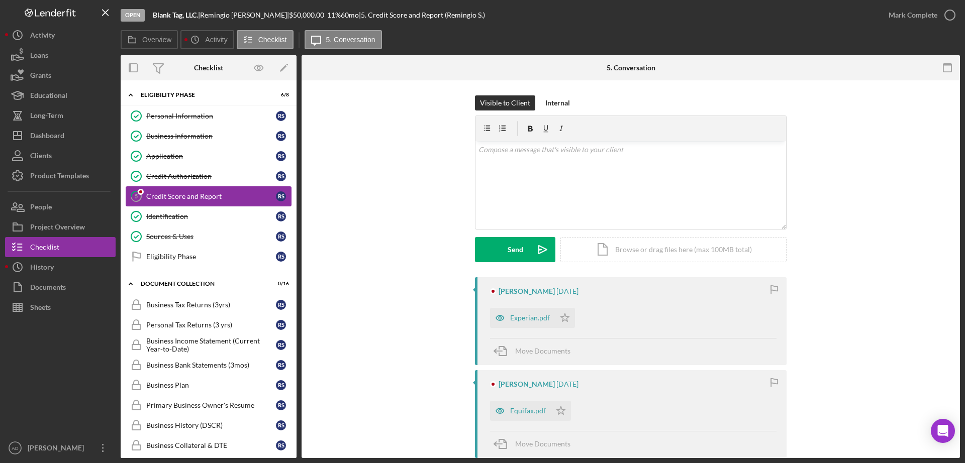
click at [181, 194] on div "Credit Score and Report" at bounding box center [211, 197] width 130 height 8
click at [58, 267] on button "Icon/History History" at bounding box center [60, 267] width 111 height 20
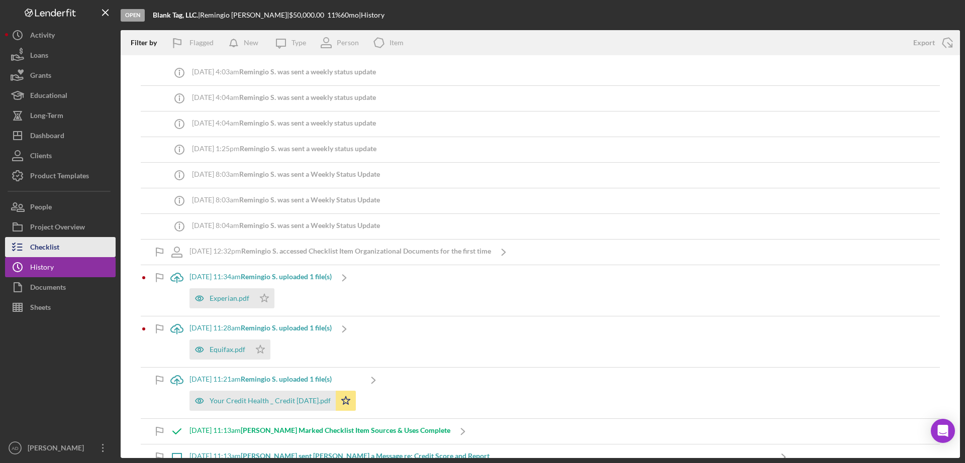
click at [57, 247] on div "Checklist" at bounding box center [44, 248] width 29 height 23
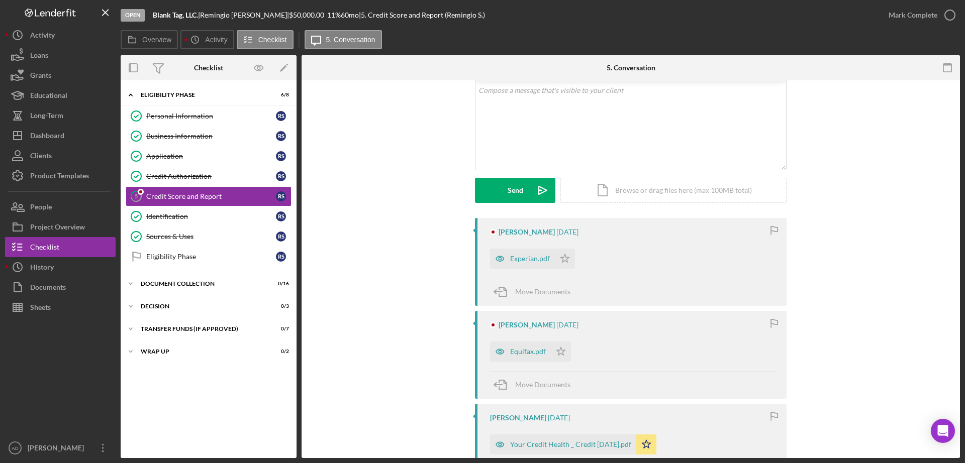
scroll to position [50, 0]
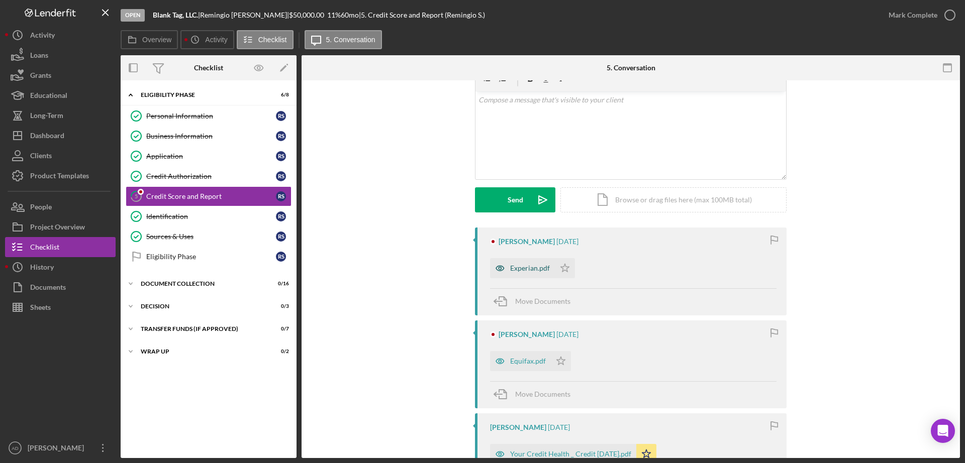
click at [519, 266] on div "Experian.pdf" at bounding box center [530, 268] width 40 height 8
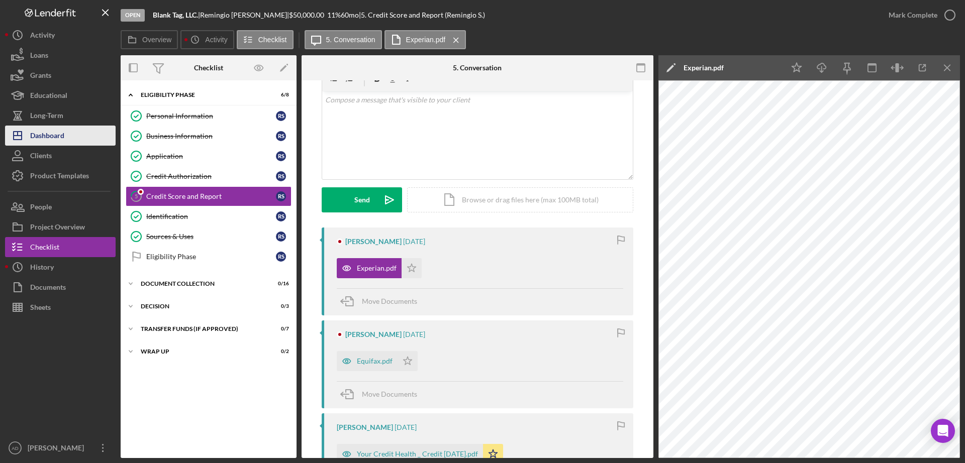
click at [78, 135] on button "Icon/Dashboard Dashboard" at bounding box center [60, 136] width 111 height 20
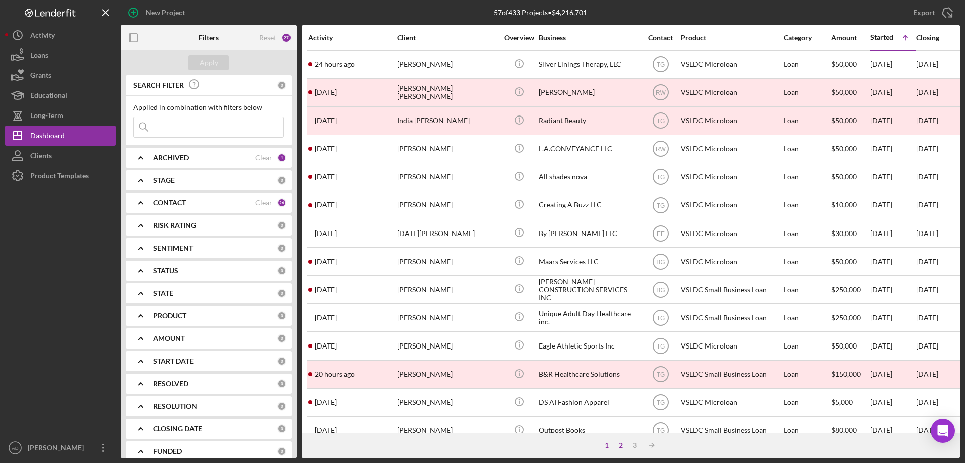
click at [621, 445] on div "2" at bounding box center [621, 446] width 14 height 8
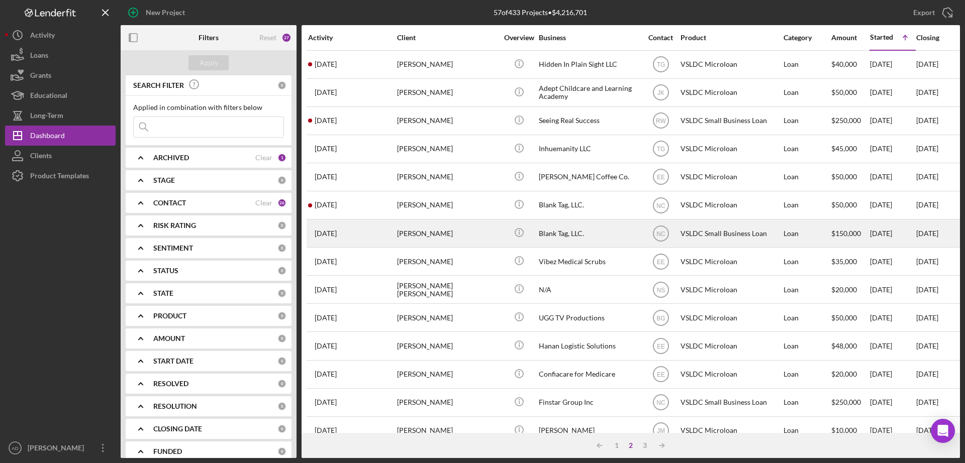
click at [613, 233] on div "Blank Tag, LLC." at bounding box center [589, 233] width 101 height 27
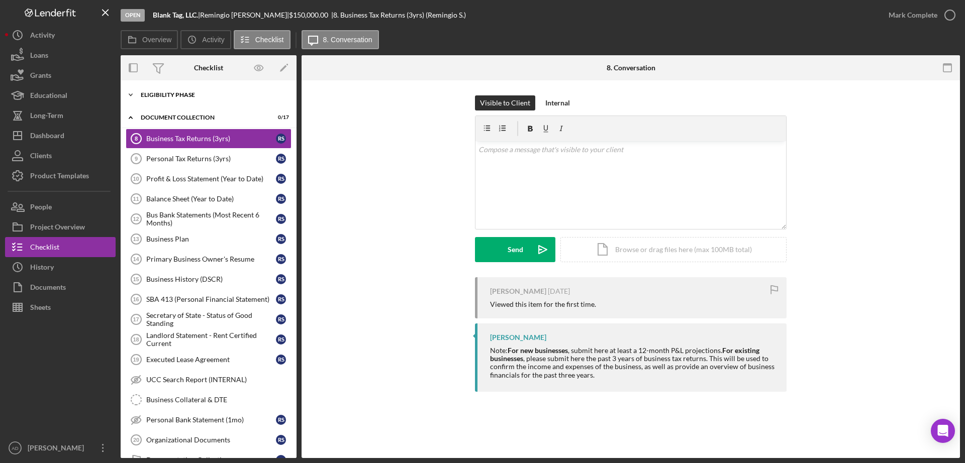
click at [131, 95] on icon "Icon/Expander" at bounding box center [131, 95] width 20 height 20
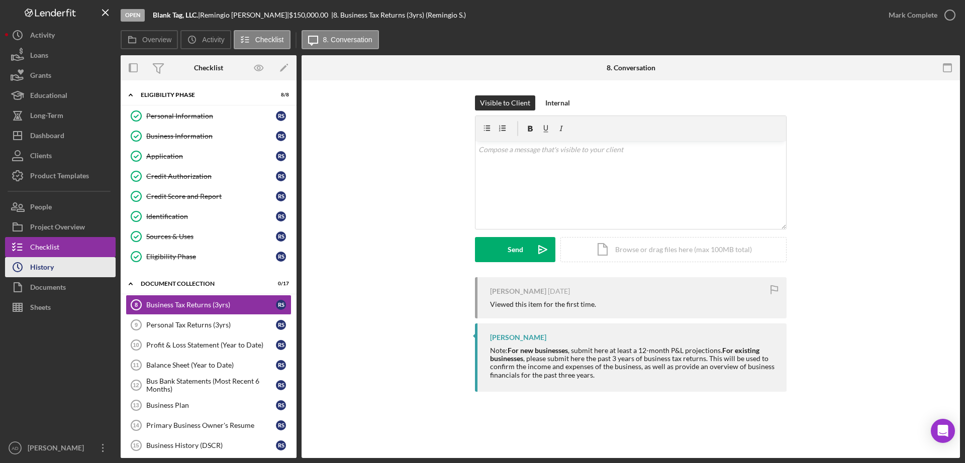
click at [66, 265] on button "Icon/History History" at bounding box center [60, 267] width 111 height 20
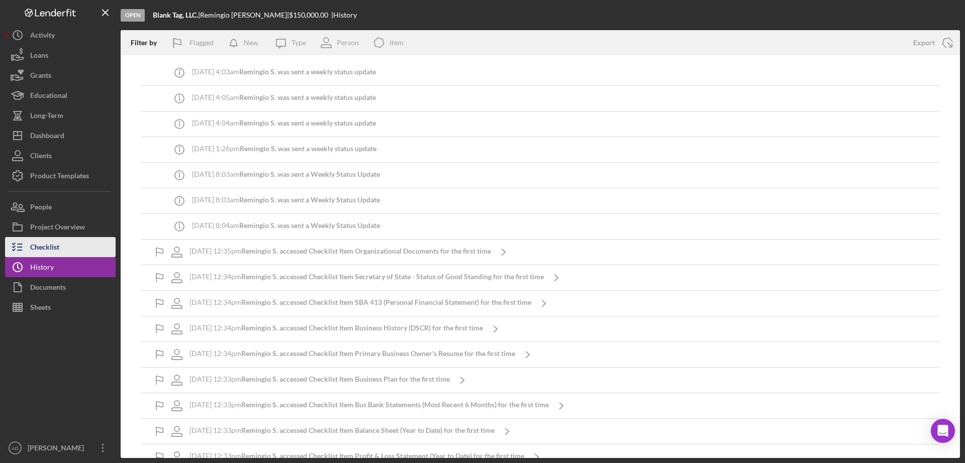
click at [64, 247] on button "Checklist" at bounding box center [60, 247] width 111 height 20
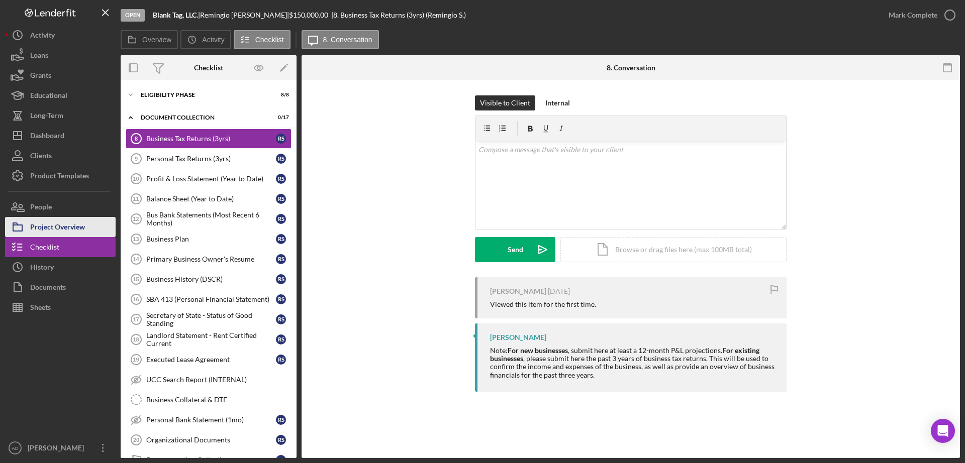
click at [83, 224] on div "Project Overview" at bounding box center [57, 228] width 55 height 23
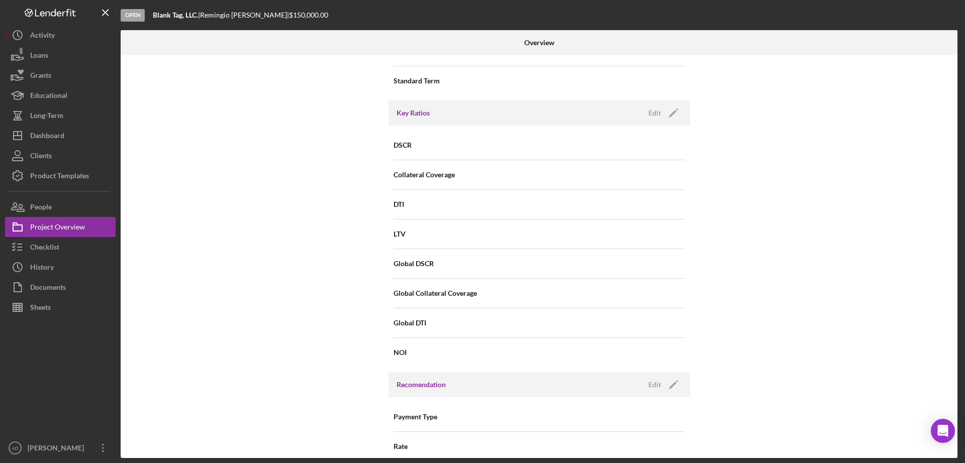
scroll to position [1110, 0]
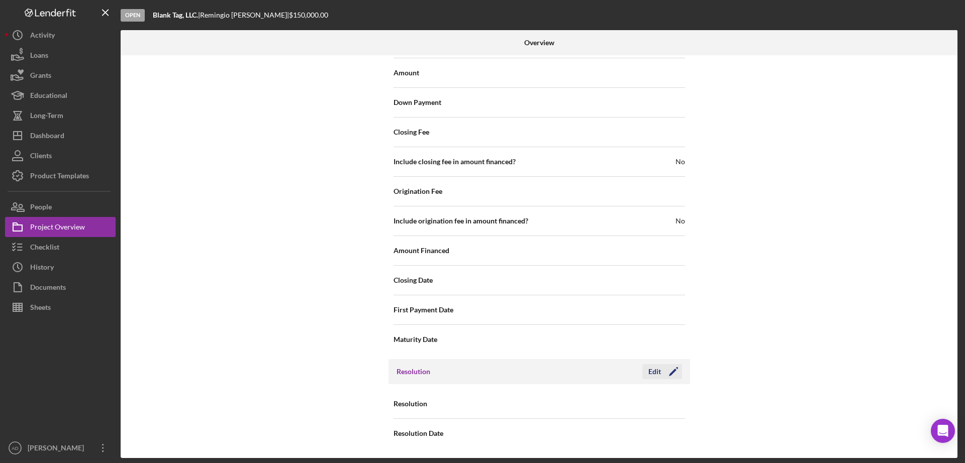
click at [652, 371] on div "Edit" at bounding box center [654, 371] width 13 height 15
click at [644, 405] on div "Select..." at bounding box center [600, 404] width 121 height 23
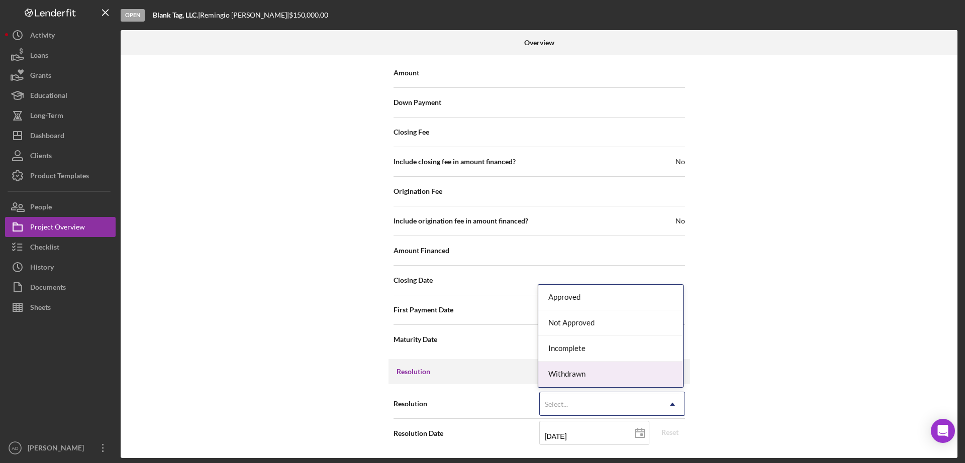
click at [579, 372] on div "Withdrawn" at bounding box center [610, 375] width 145 height 26
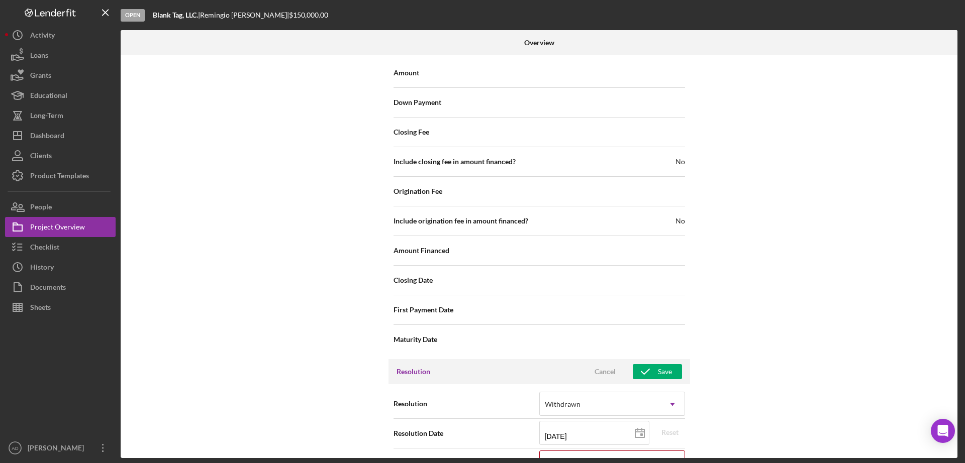
scroll to position [1175, 0]
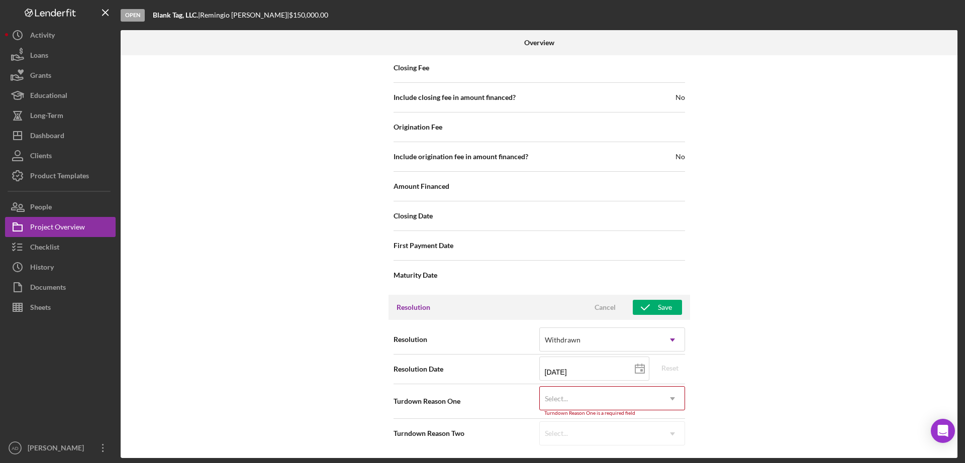
click at [642, 397] on div "Select..." at bounding box center [600, 399] width 121 height 23
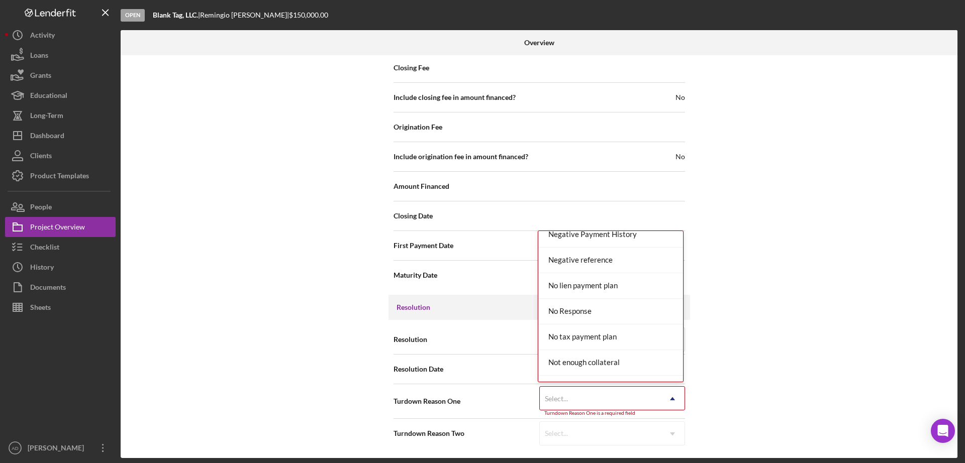
scroll to position [657, 0]
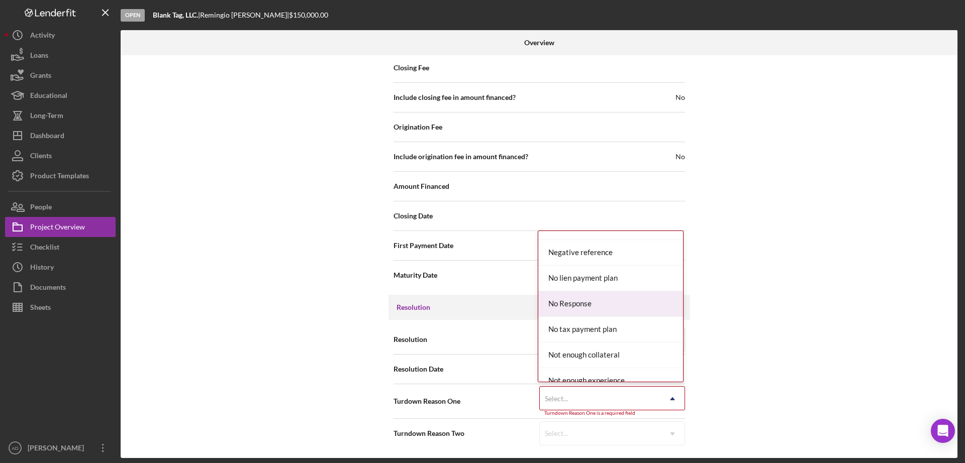
click at [586, 302] on div "No Response" at bounding box center [610, 305] width 145 height 26
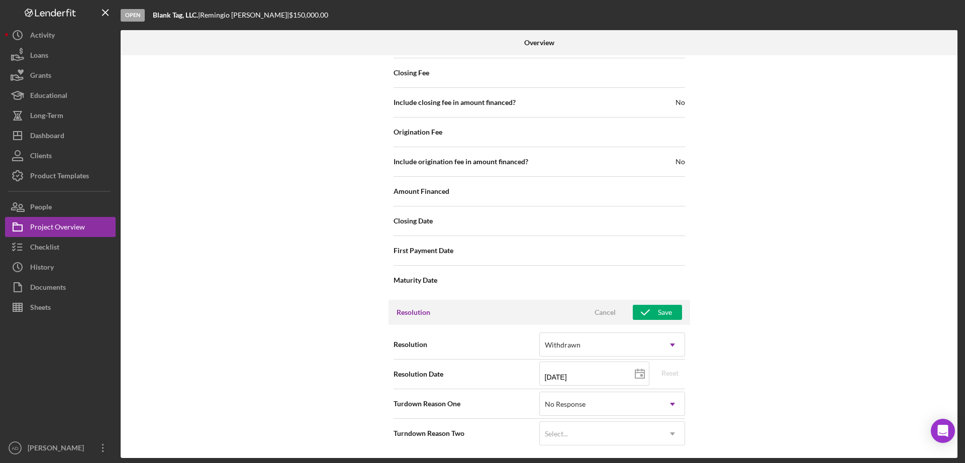
scroll to position [1170, 0]
click at [664, 308] on div "Save" at bounding box center [665, 312] width 14 height 15
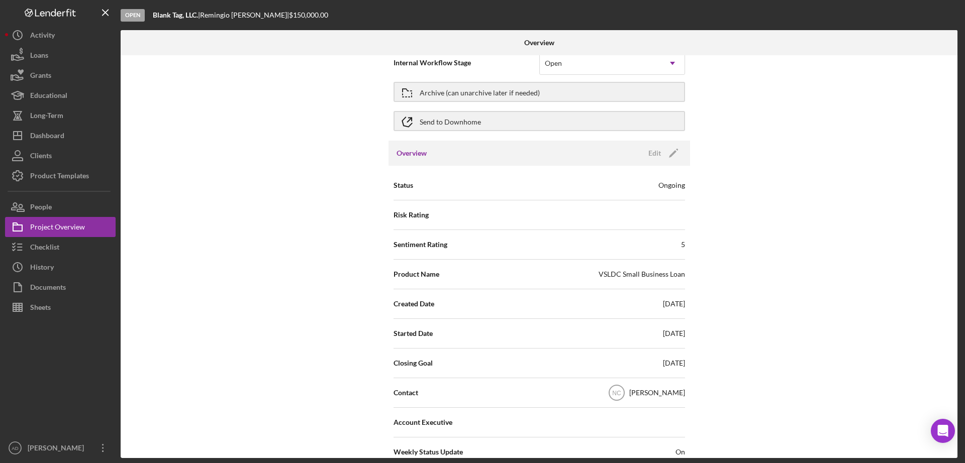
scroll to position [0, 0]
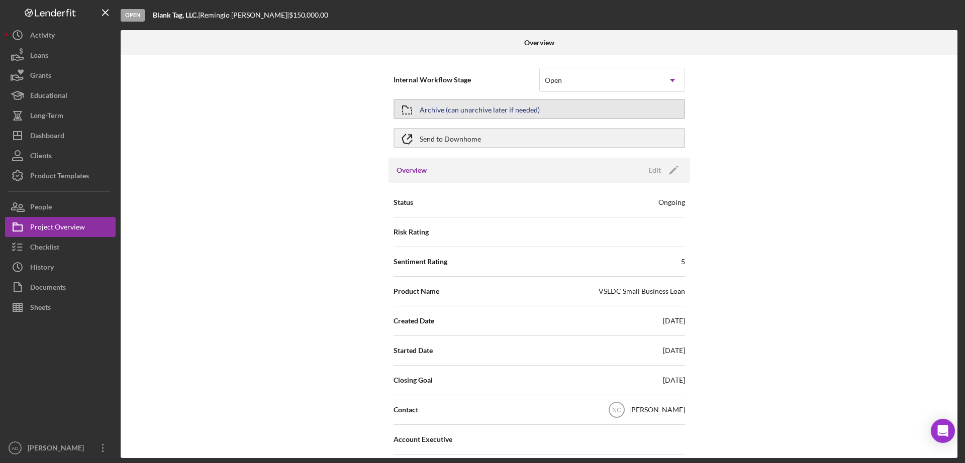
click at [488, 107] on div "Archive (can unarchive later if needed)" at bounding box center [480, 109] width 120 height 18
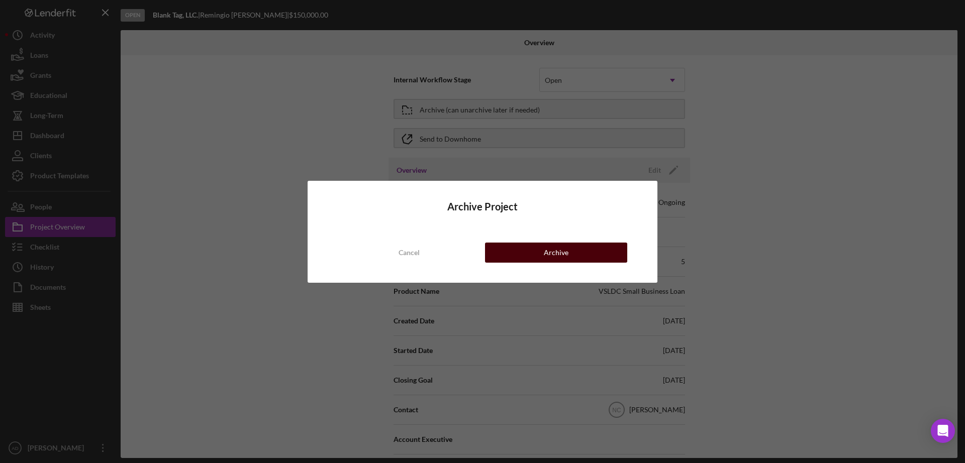
click at [524, 253] on button "Archive" at bounding box center [556, 253] width 142 height 20
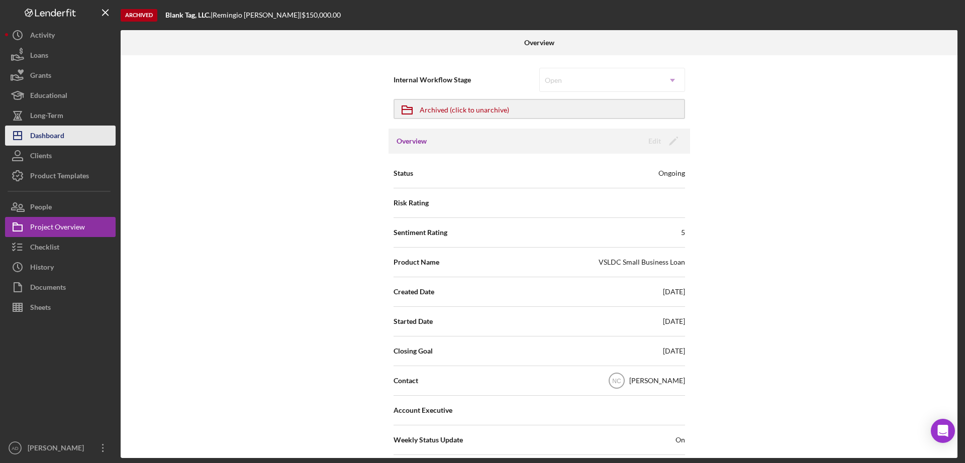
click at [61, 134] on div "Dashboard" at bounding box center [47, 137] width 34 height 23
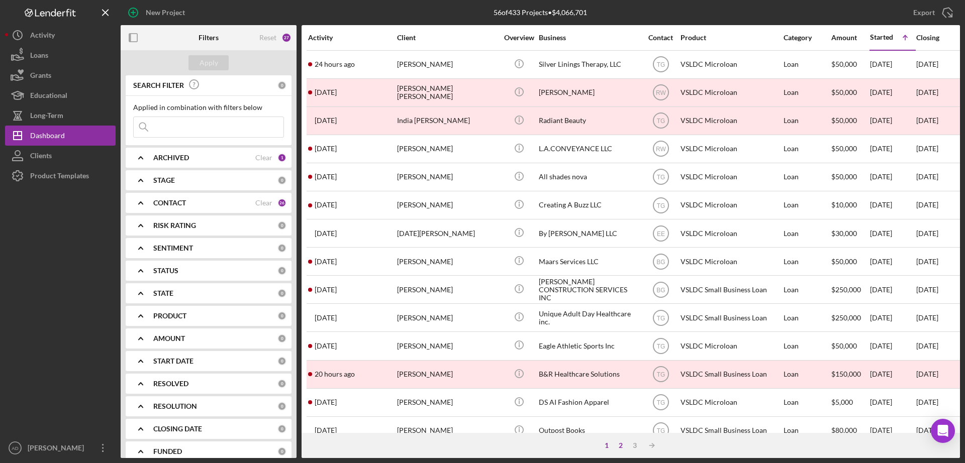
click at [622, 444] on div "2" at bounding box center [621, 446] width 14 height 8
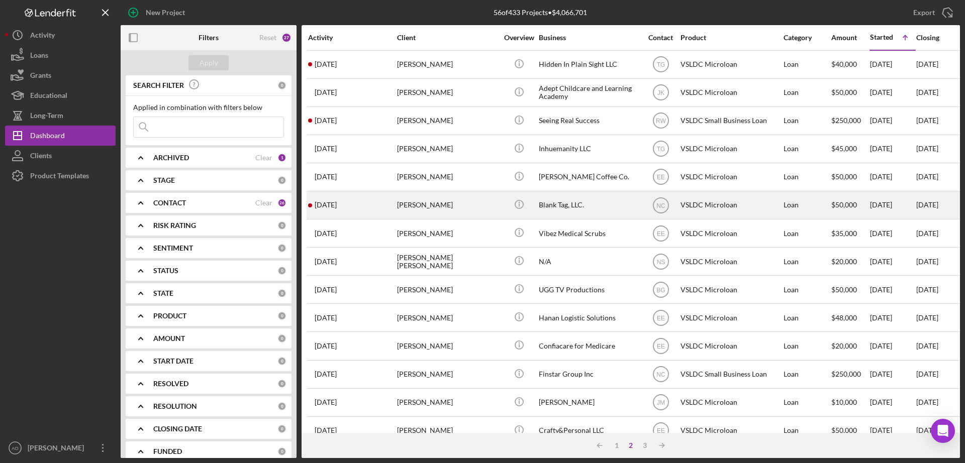
click at [494, 205] on div "[PERSON_NAME]" at bounding box center [447, 205] width 101 height 27
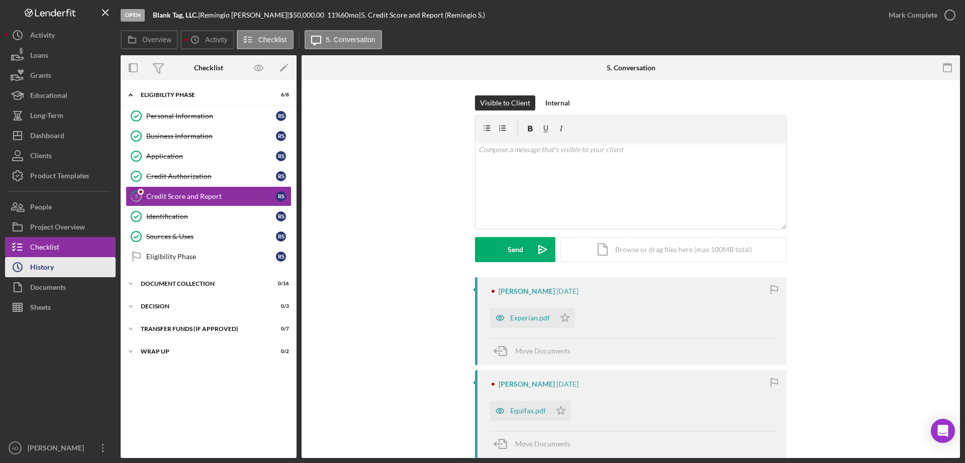
click at [57, 269] on button "Icon/History History" at bounding box center [60, 267] width 111 height 20
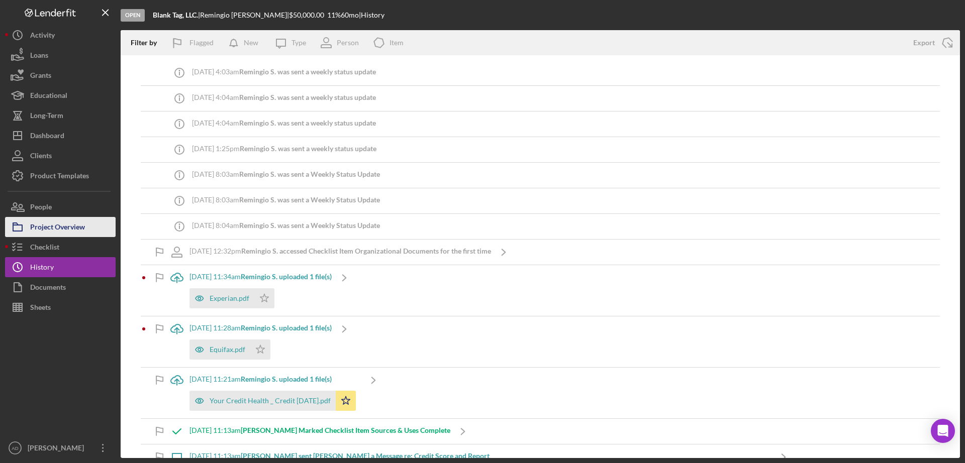
click at [61, 226] on div "Project Overview" at bounding box center [57, 228] width 55 height 23
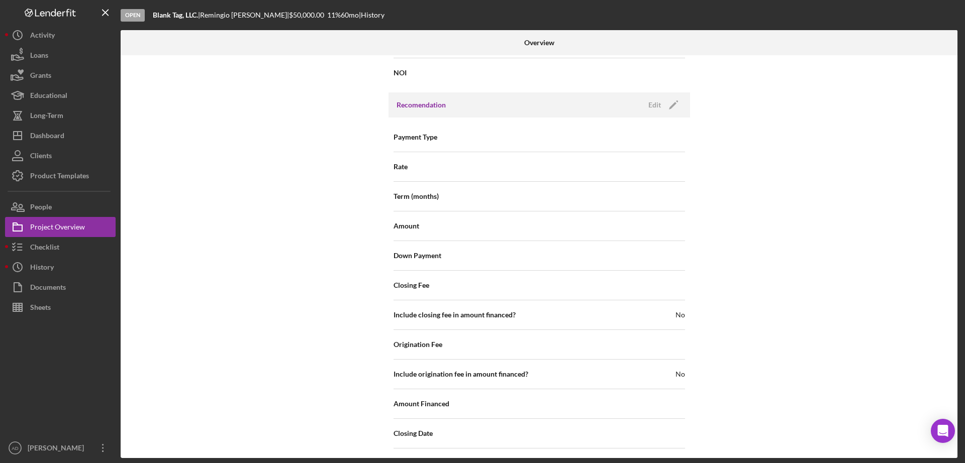
scroll to position [1100, 0]
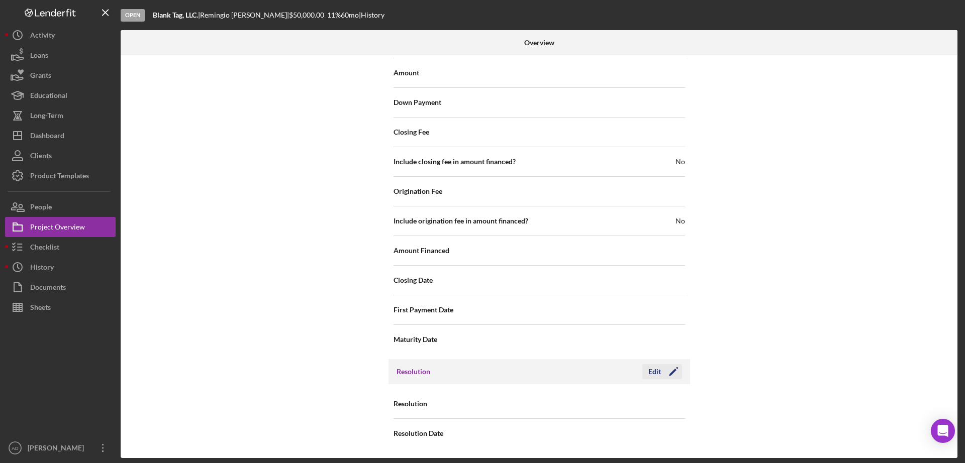
click at [650, 371] on div "Edit" at bounding box center [654, 371] width 13 height 15
click at [645, 395] on div "Select..." at bounding box center [600, 404] width 121 height 23
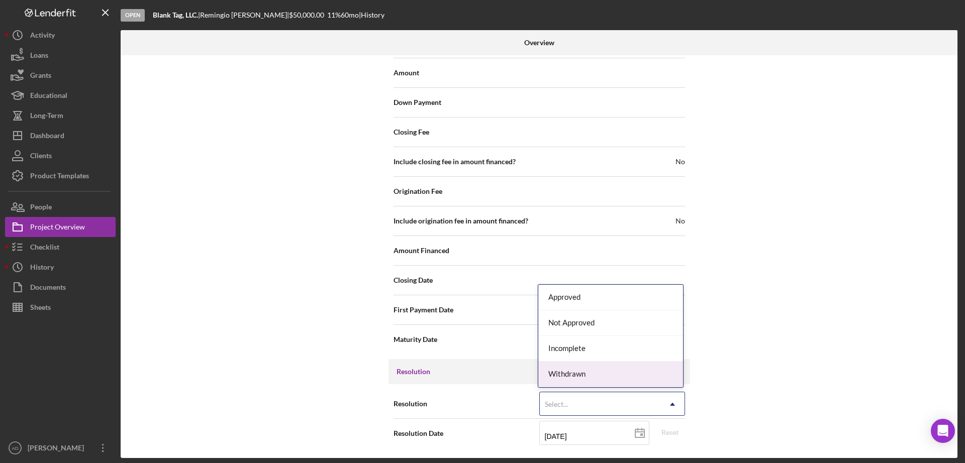
click at [611, 375] on div "Withdrawn" at bounding box center [610, 375] width 145 height 26
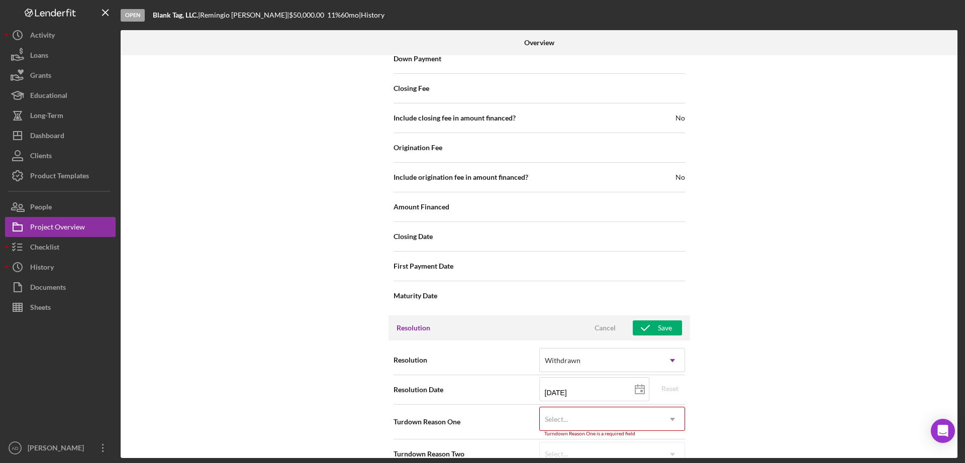
scroll to position [1165, 0]
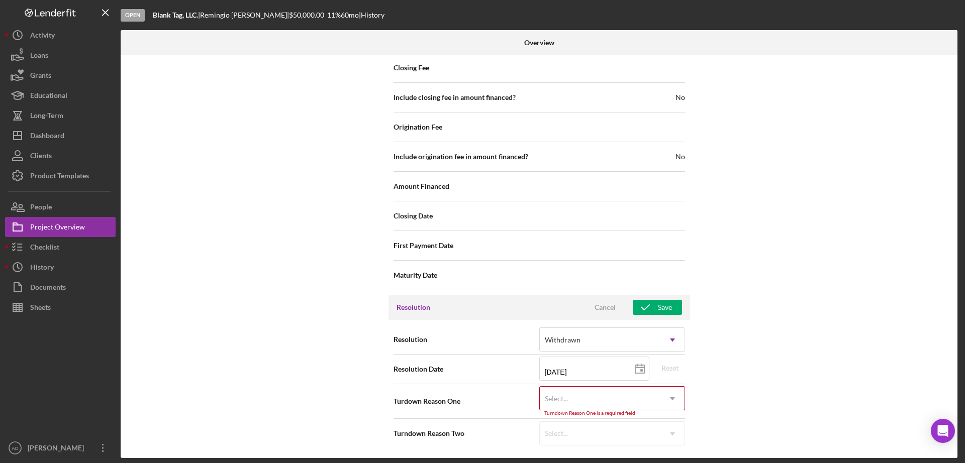
click at [614, 397] on div "Select..." at bounding box center [600, 399] width 121 height 23
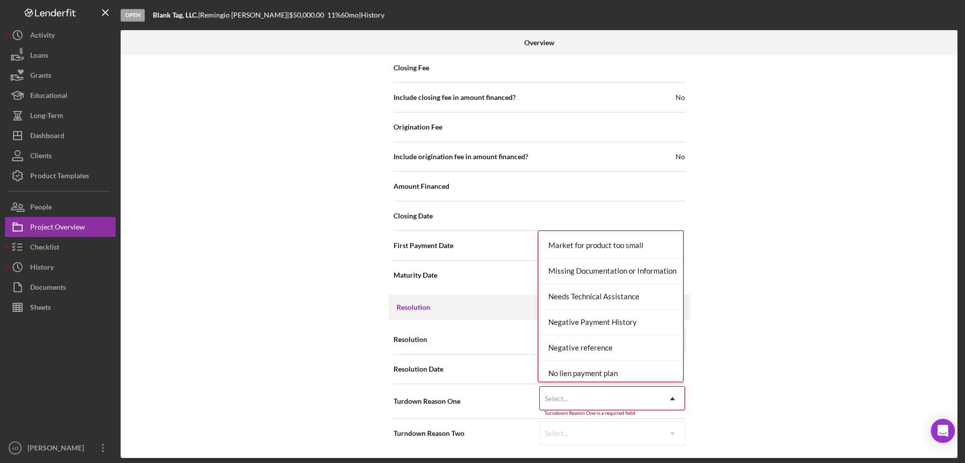
scroll to position [652, 0]
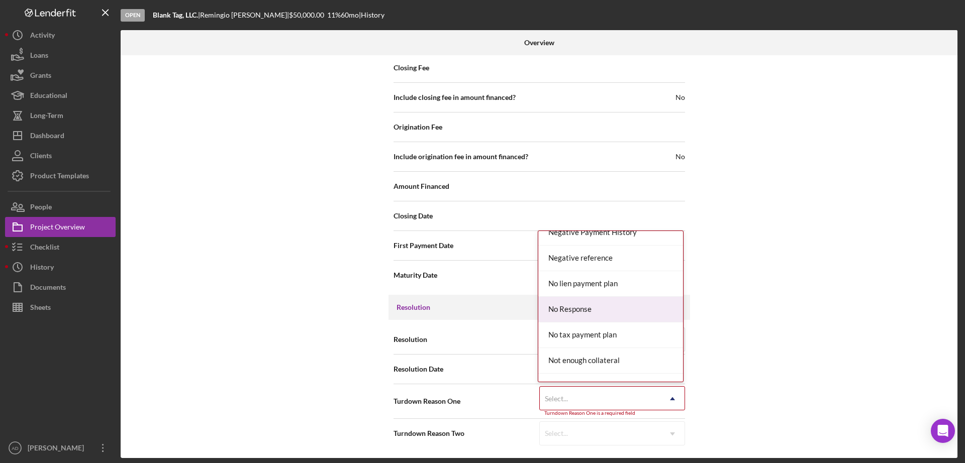
click at [580, 308] on div "No Response" at bounding box center [610, 310] width 145 height 26
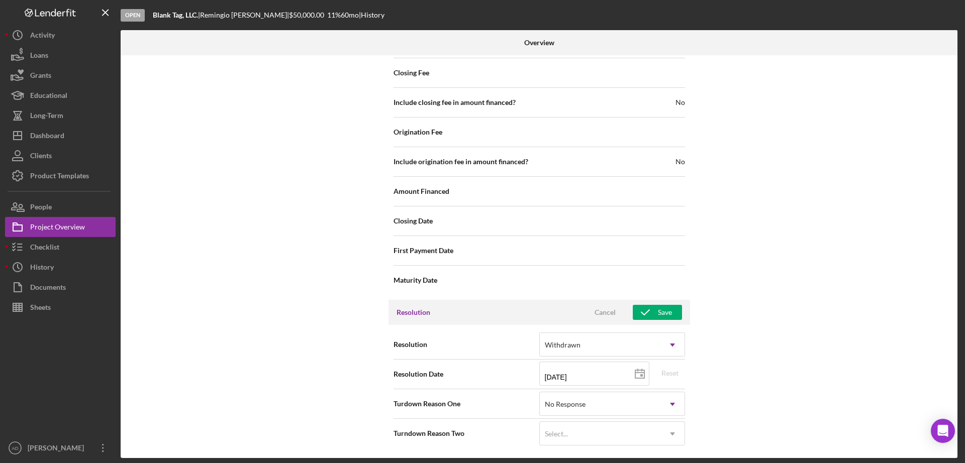
scroll to position [1160, 0]
click at [664, 307] on div "Save" at bounding box center [665, 312] width 14 height 15
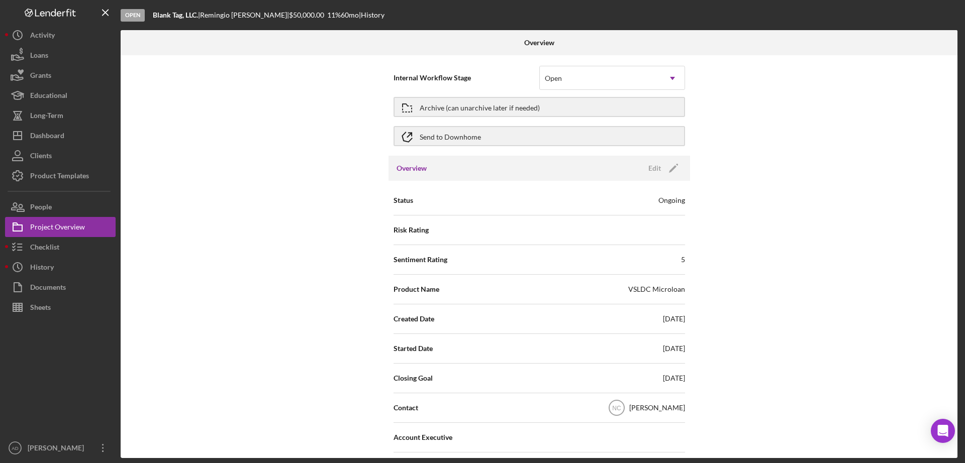
scroll to position [0, 0]
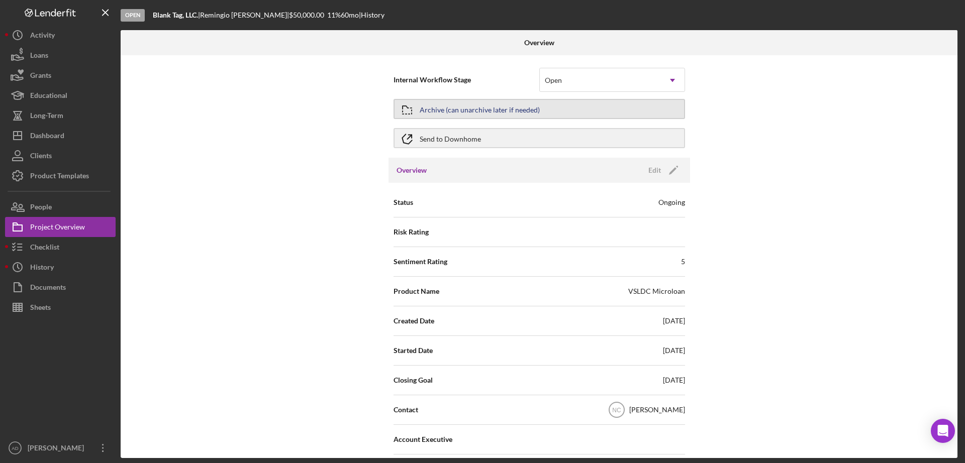
click at [605, 109] on button "Archive (can unarchive later if needed)" at bounding box center [540, 109] width 292 height 20
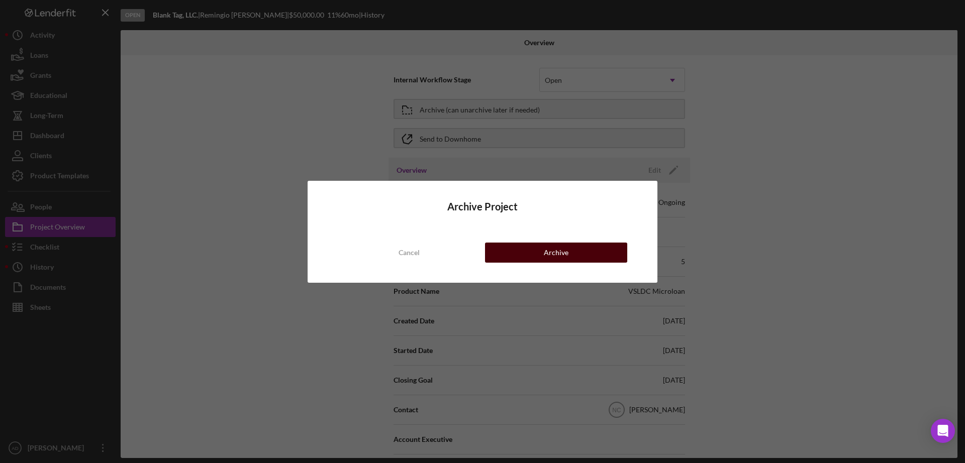
click at [563, 249] on div "Archive" at bounding box center [556, 253] width 25 height 20
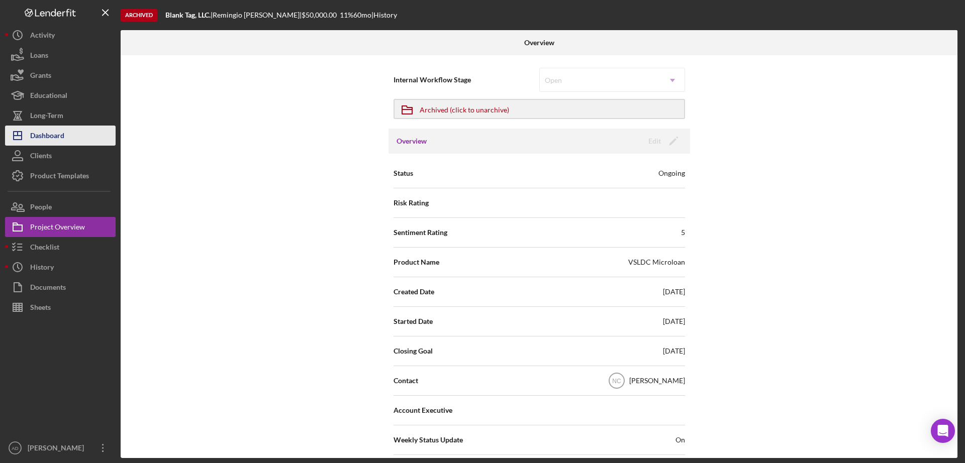
click at [43, 133] on div "Dashboard" at bounding box center [47, 137] width 34 height 23
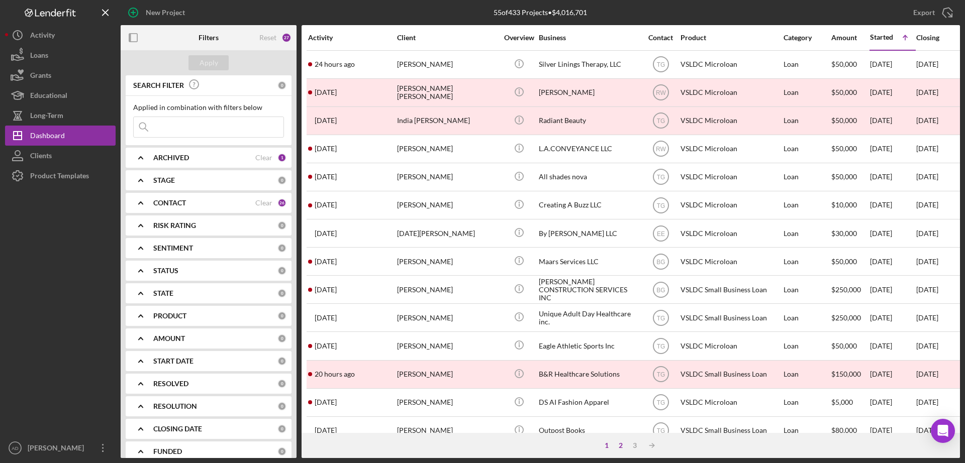
click at [619, 448] on div "2" at bounding box center [621, 446] width 14 height 8
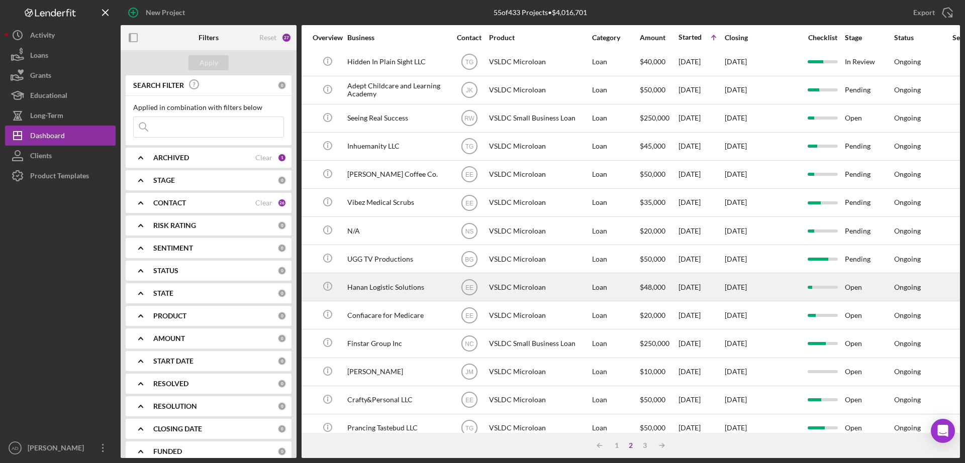
scroll to position [3, 194]
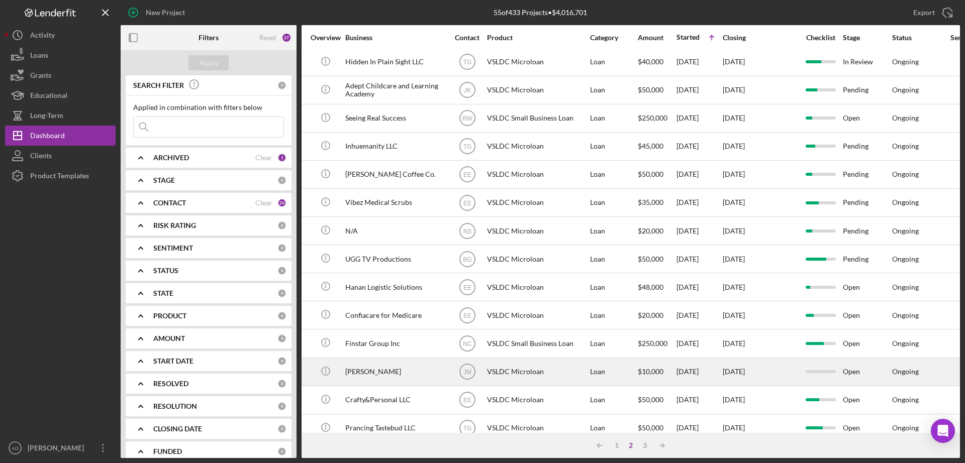
click at [768, 369] on div "[DATE]" at bounding box center [760, 372] width 75 height 27
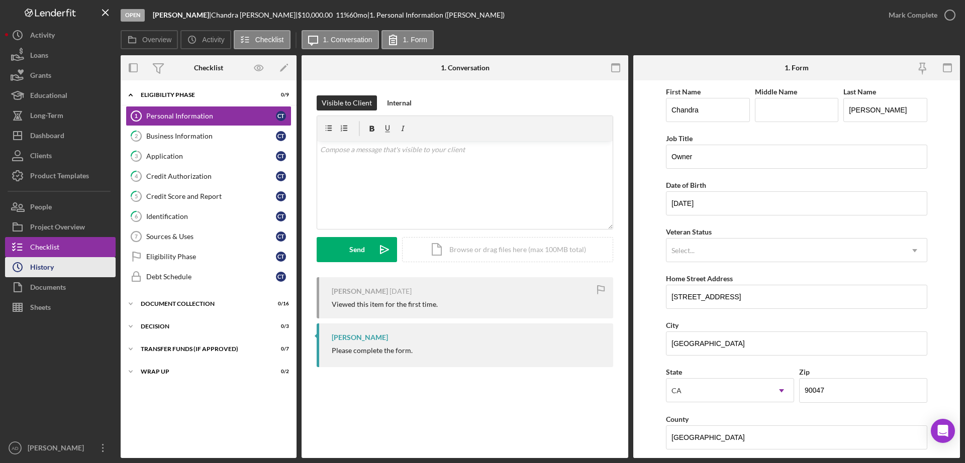
click at [53, 269] on div "History" at bounding box center [42, 268] width 24 height 23
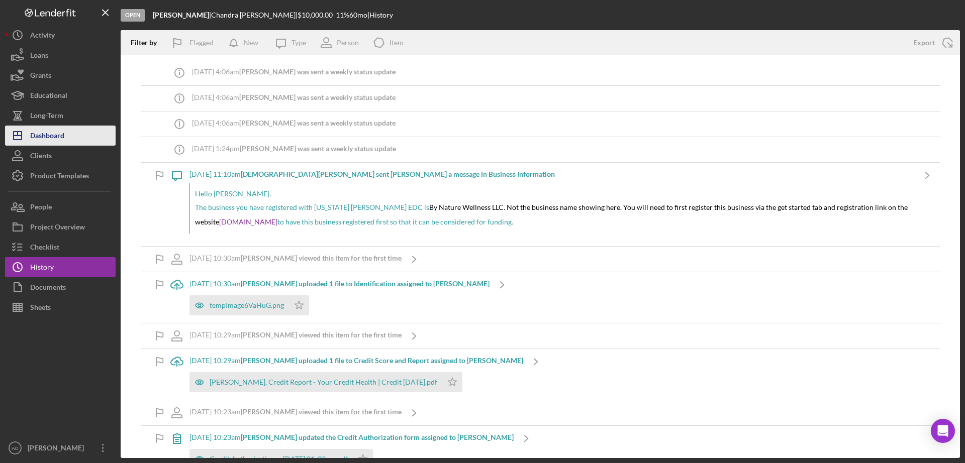
click at [46, 135] on div "Dashboard" at bounding box center [47, 137] width 34 height 23
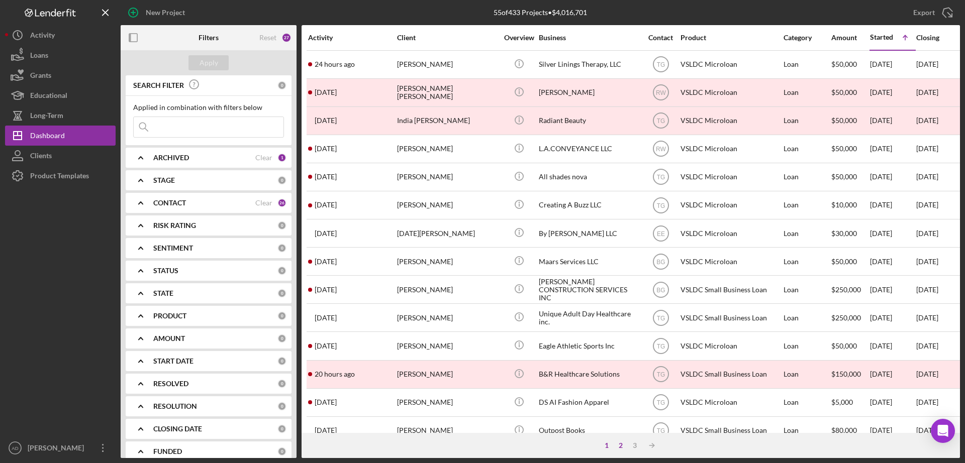
click at [620, 445] on div "2" at bounding box center [621, 446] width 14 height 8
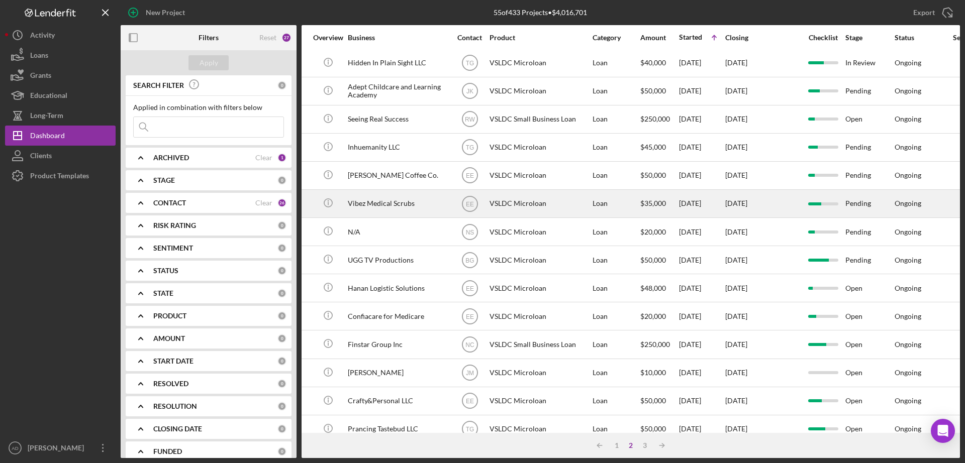
scroll to position [0, 191]
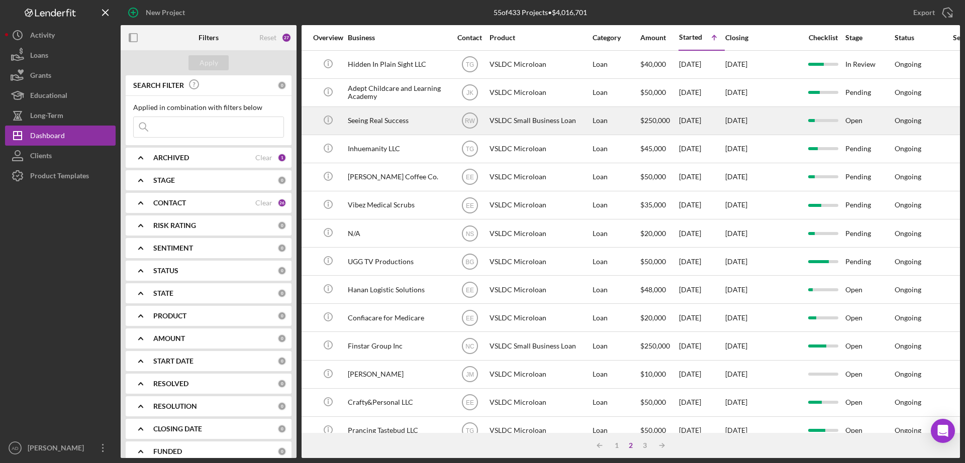
click at [773, 119] on div "[DATE]" at bounding box center [762, 121] width 75 height 27
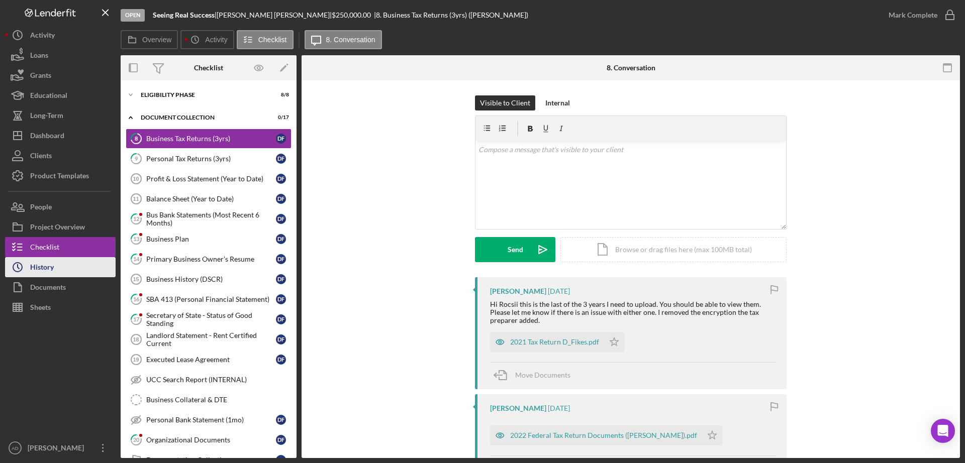
click at [76, 266] on button "Icon/History History" at bounding box center [60, 267] width 111 height 20
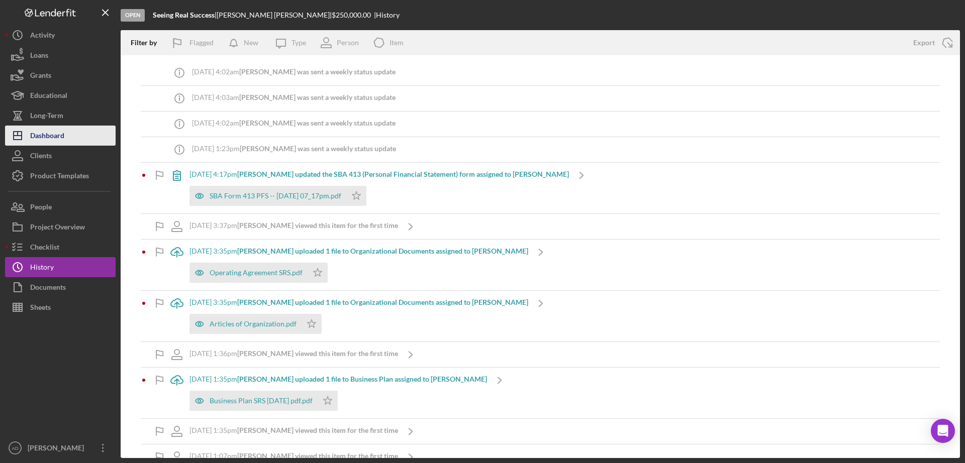
click at [59, 131] on div "Dashboard" at bounding box center [47, 137] width 34 height 23
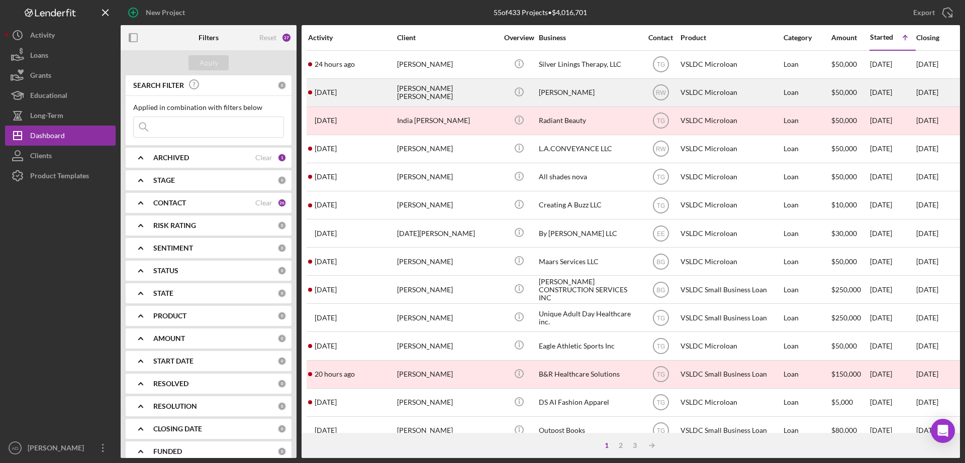
click at [486, 92] on div "[PERSON_NAME] [PERSON_NAME]" at bounding box center [447, 92] width 101 height 27
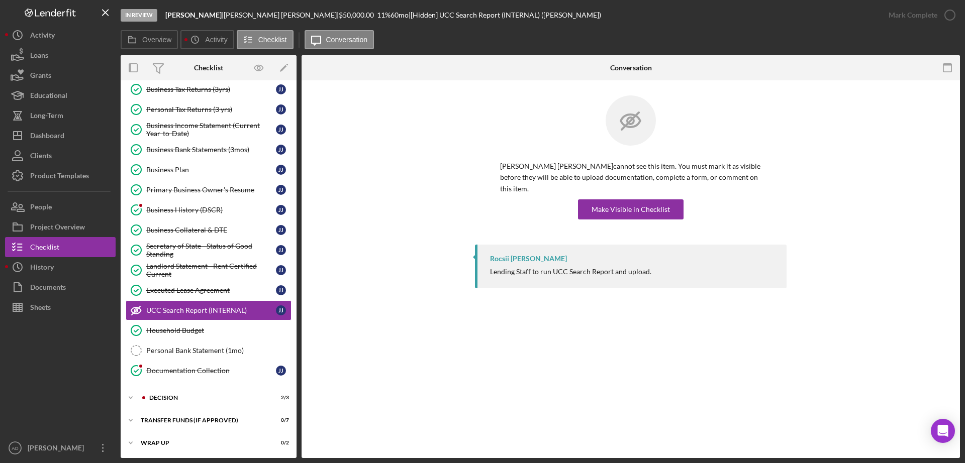
scroll to position [50, 0]
click at [68, 268] on button "Icon/History History" at bounding box center [60, 267] width 111 height 20
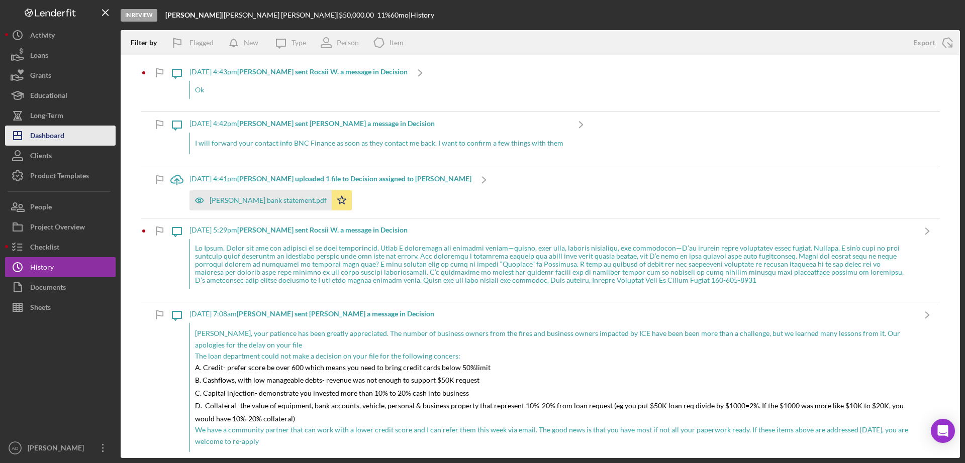
click at [55, 133] on div "Dashboard" at bounding box center [47, 137] width 34 height 23
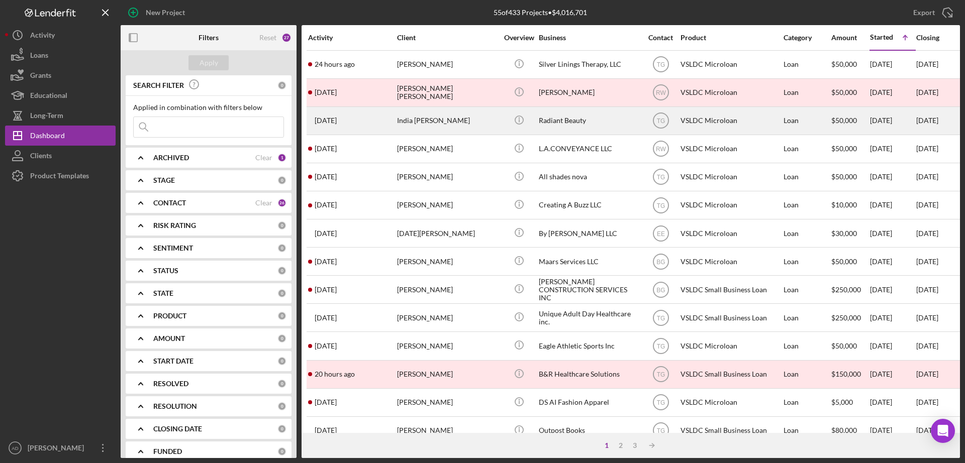
click at [490, 126] on div "India [PERSON_NAME]" at bounding box center [447, 121] width 101 height 27
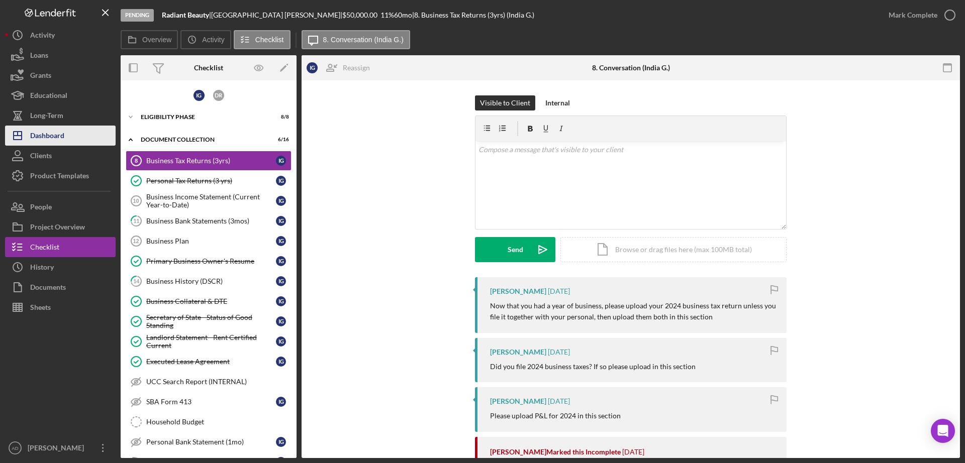
click at [57, 130] on div "Dashboard" at bounding box center [47, 137] width 34 height 23
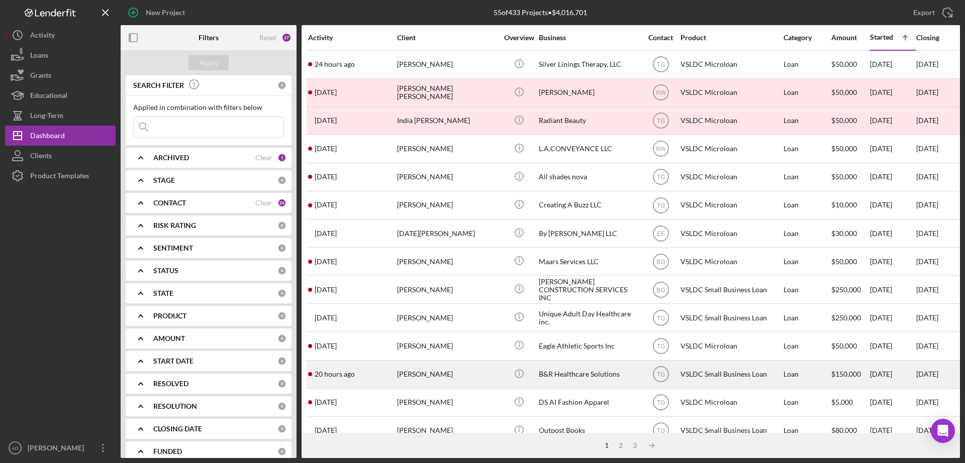
click at [477, 372] on div "[PERSON_NAME]" at bounding box center [447, 374] width 101 height 27
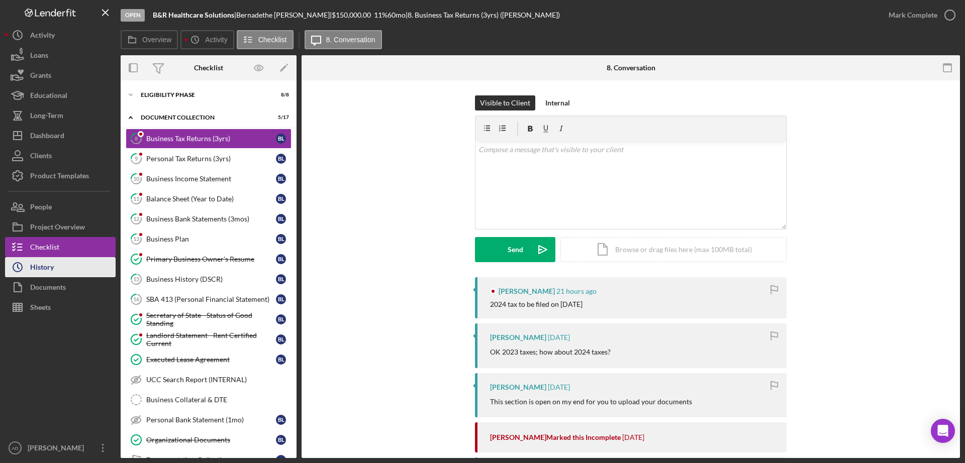
click at [69, 272] on button "Icon/History History" at bounding box center [60, 267] width 111 height 20
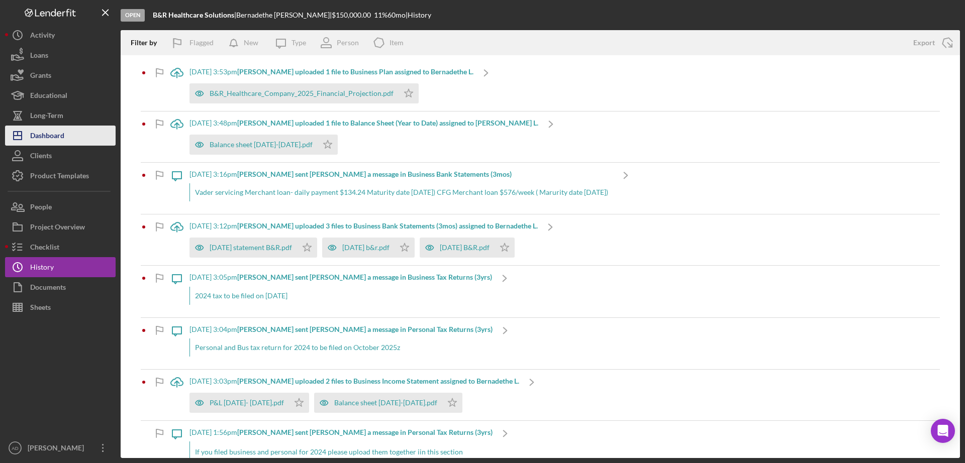
click at [48, 132] on div "Dashboard" at bounding box center [47, 137] width 34 height 23
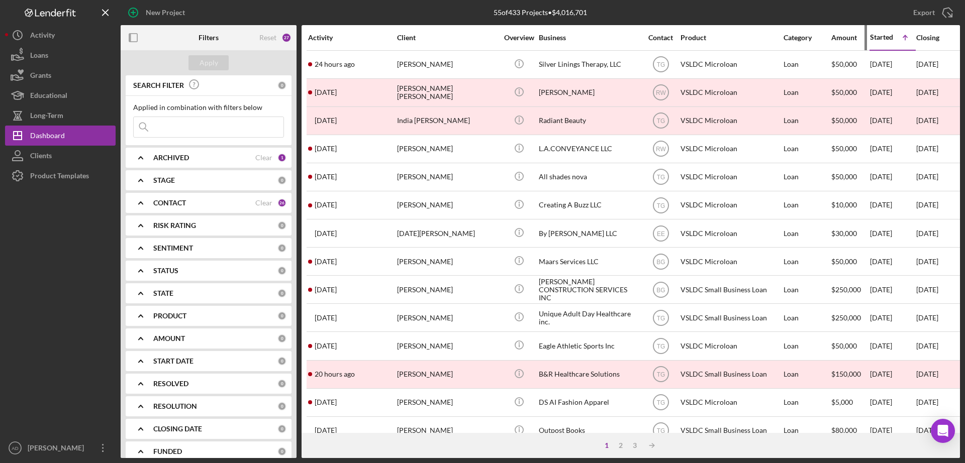
click at [839, 36] on div "Amount" at bounding box center [850, 38] width 38 height 8
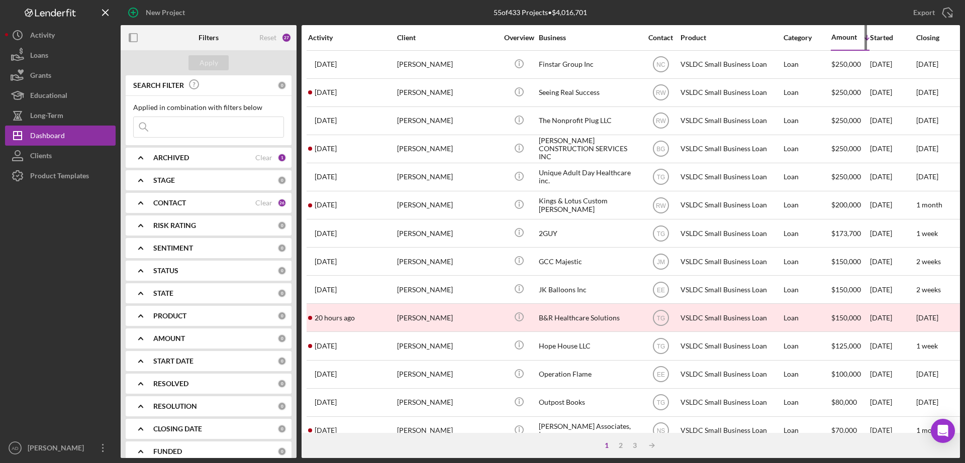
click at [839, 36] on div "Amount" at bounding box center [844, 37] width 26 height 8
